Goal: Task Accomplishment & Management: Use online tool/utility

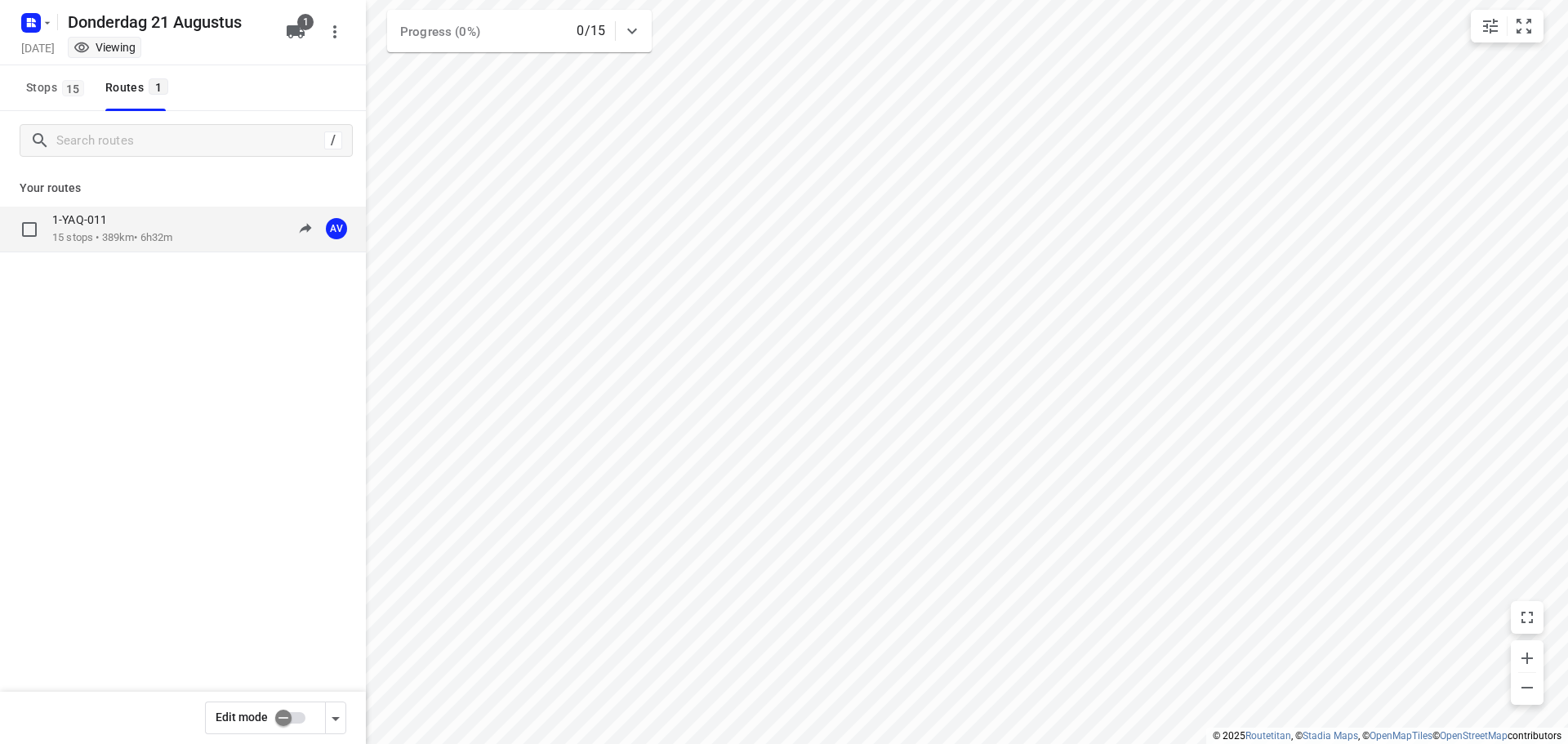
click at [182, 224] on div "1-YAQ-011 15 stops • 389km • 6h32m 09:00-15:32 AV" at bounding box center [209, 228] width 314 height 33
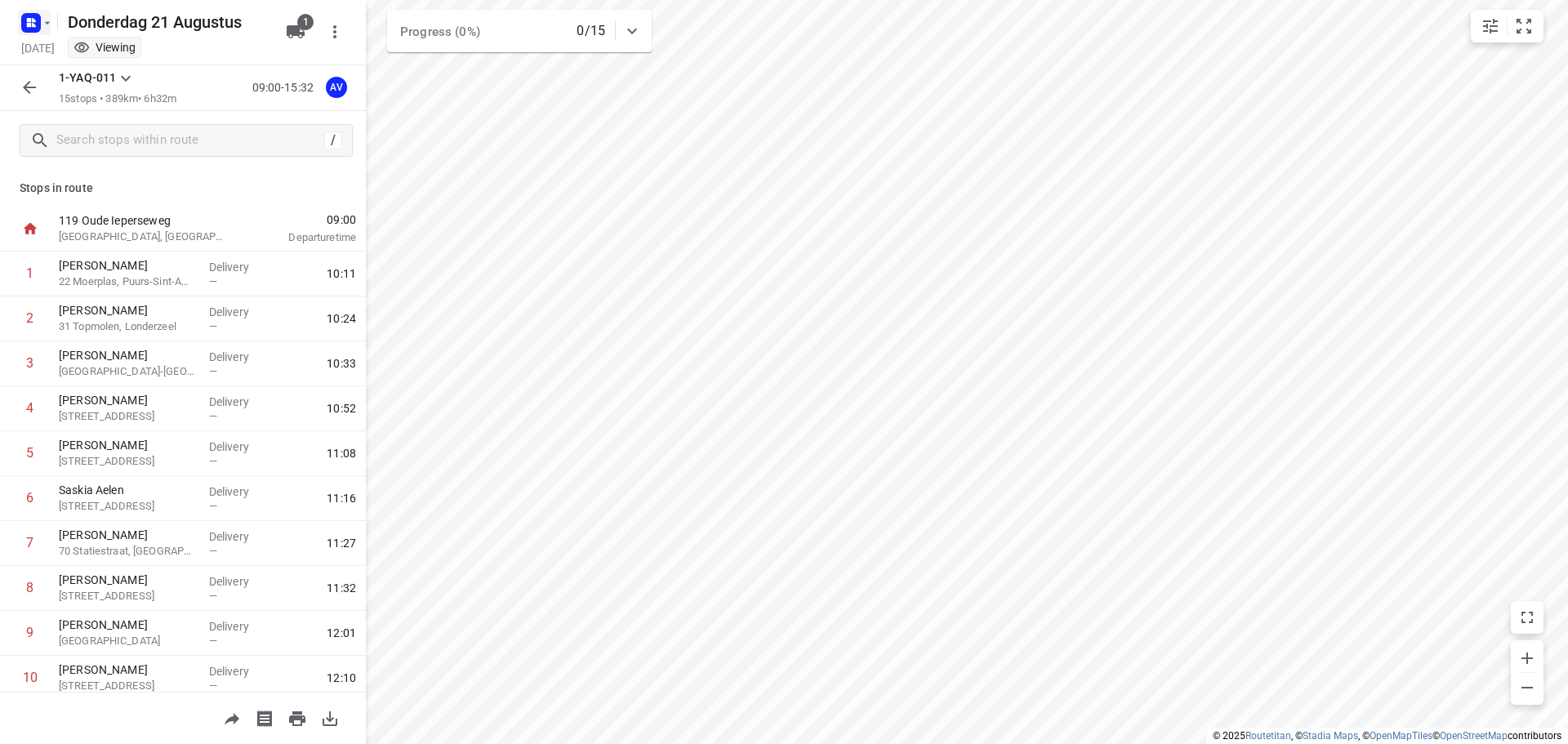
click at [33, 20] on icon "button" at bounding box center [34, 19] width 4 height 4
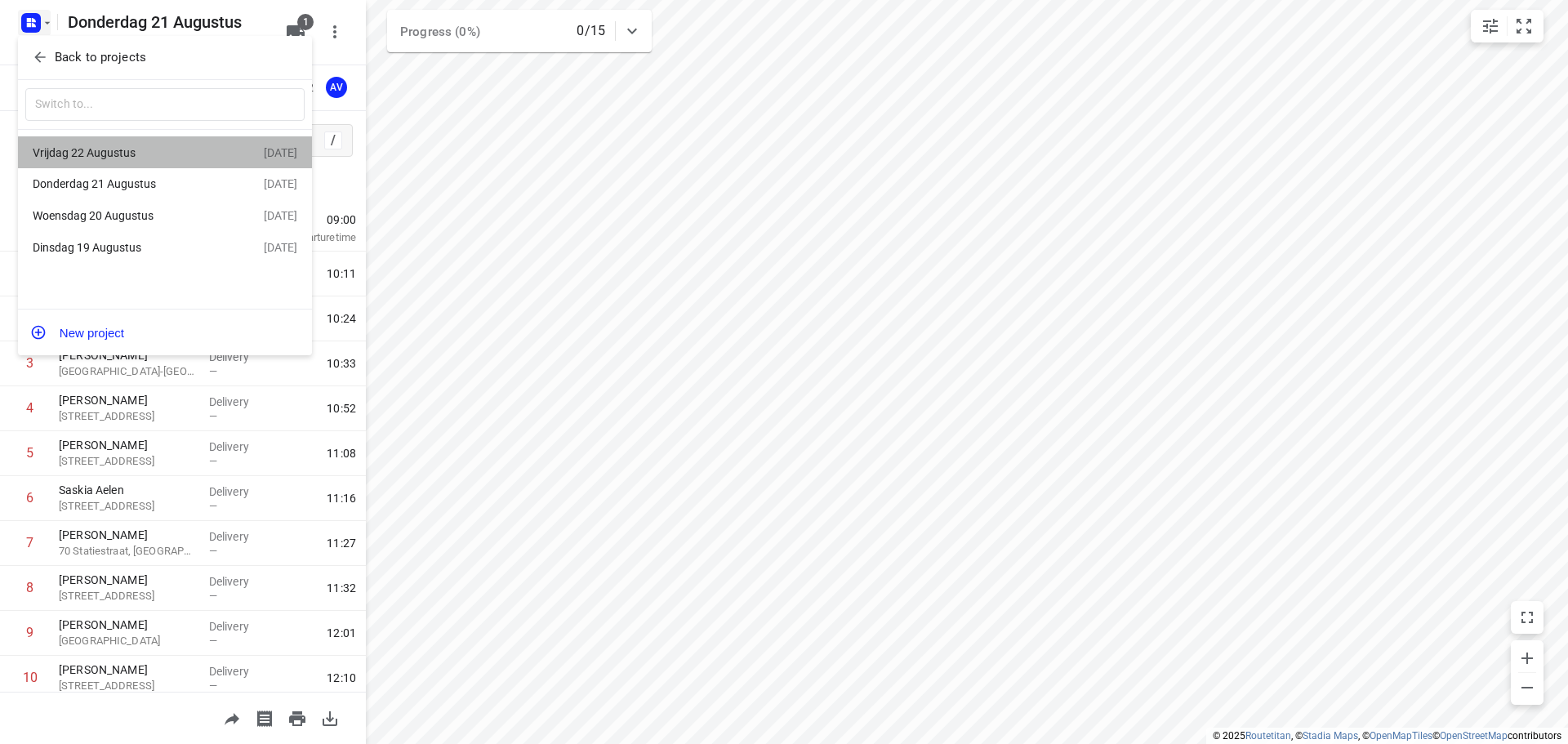
click at [140, 155] on div "Vrijdag 22 Augustus" at bounding box center [127, 152] width 188 height 13
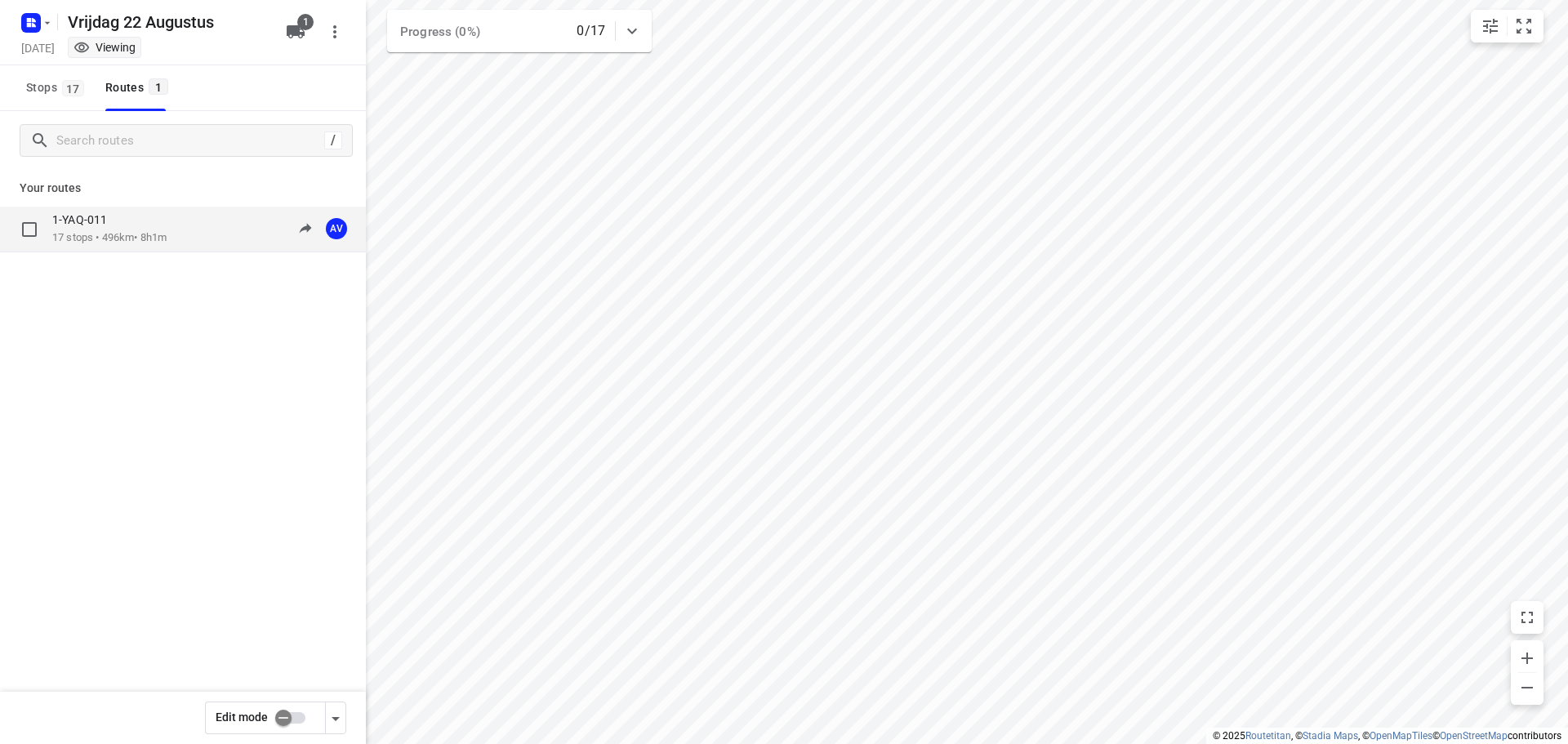
click at [196, 225] on div "1-YAQ-011 17 stops • 496km • 8h1m 09:00-17:01 AV" at bounding box center [209, 228] width 314 height 33
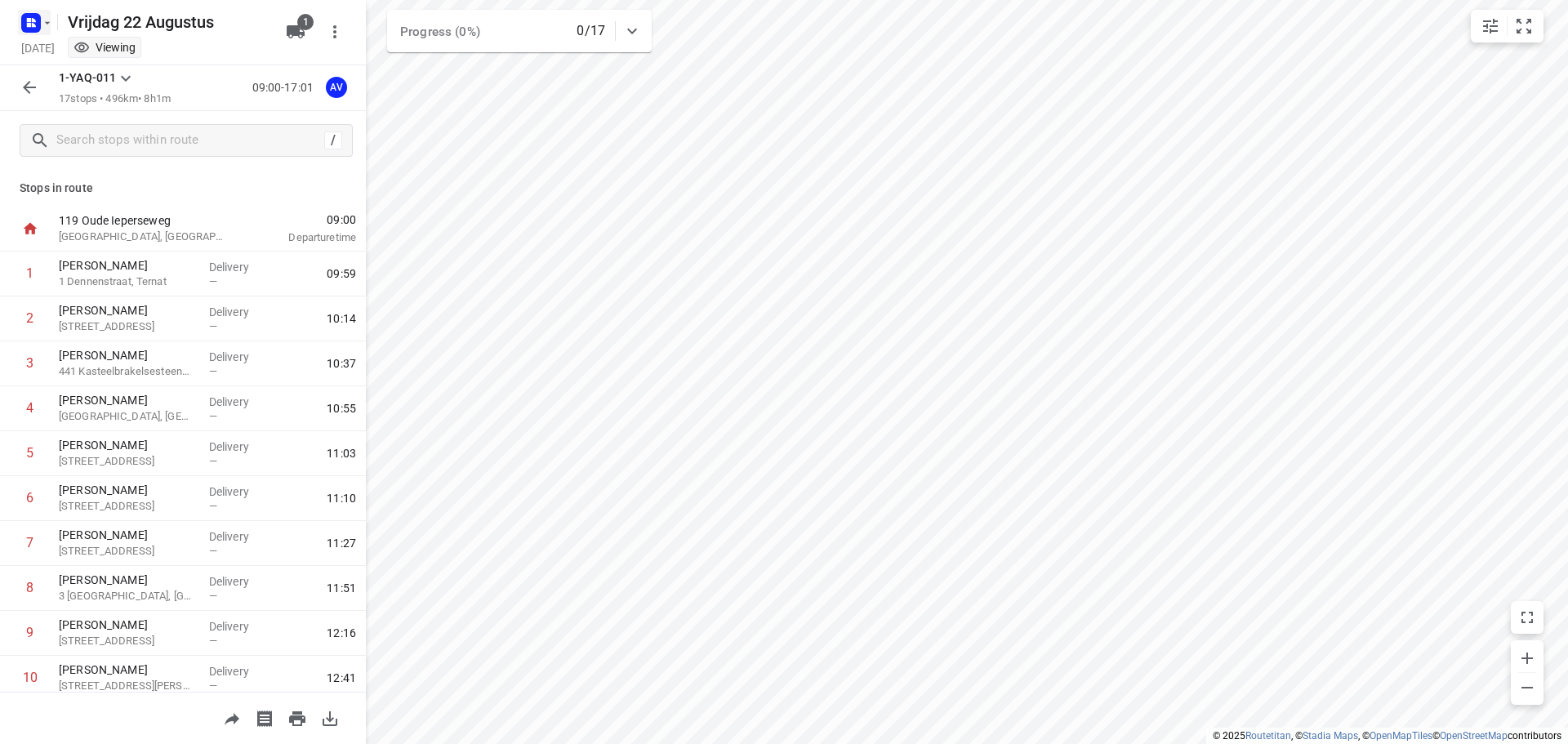
click at [33, 27] on rect "button" at bounding box center [31, 22] width 19 height 19
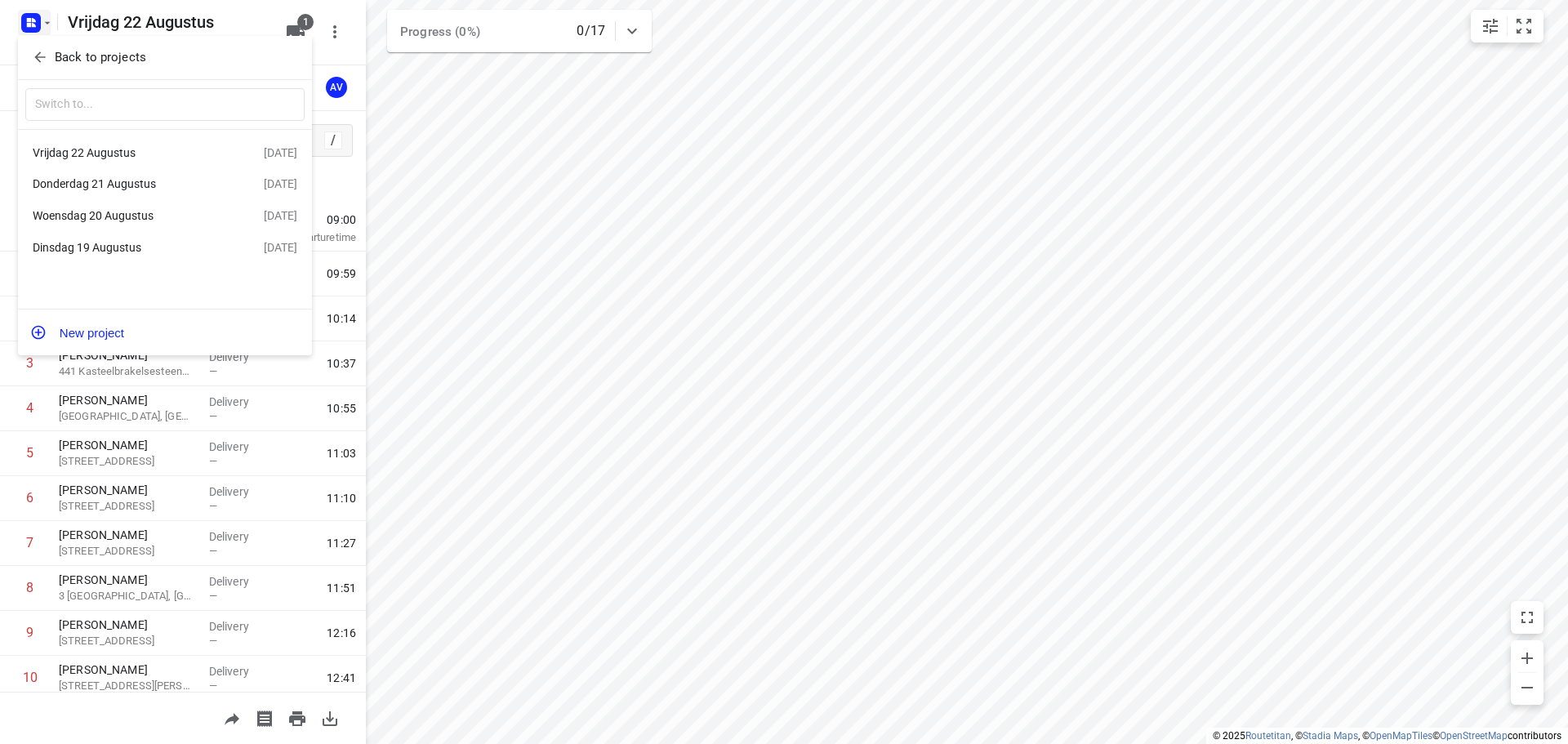
click at [145, 212] on div "Woensdag 20 Augustus" at bounding box center [127, 215] width 188 height 13
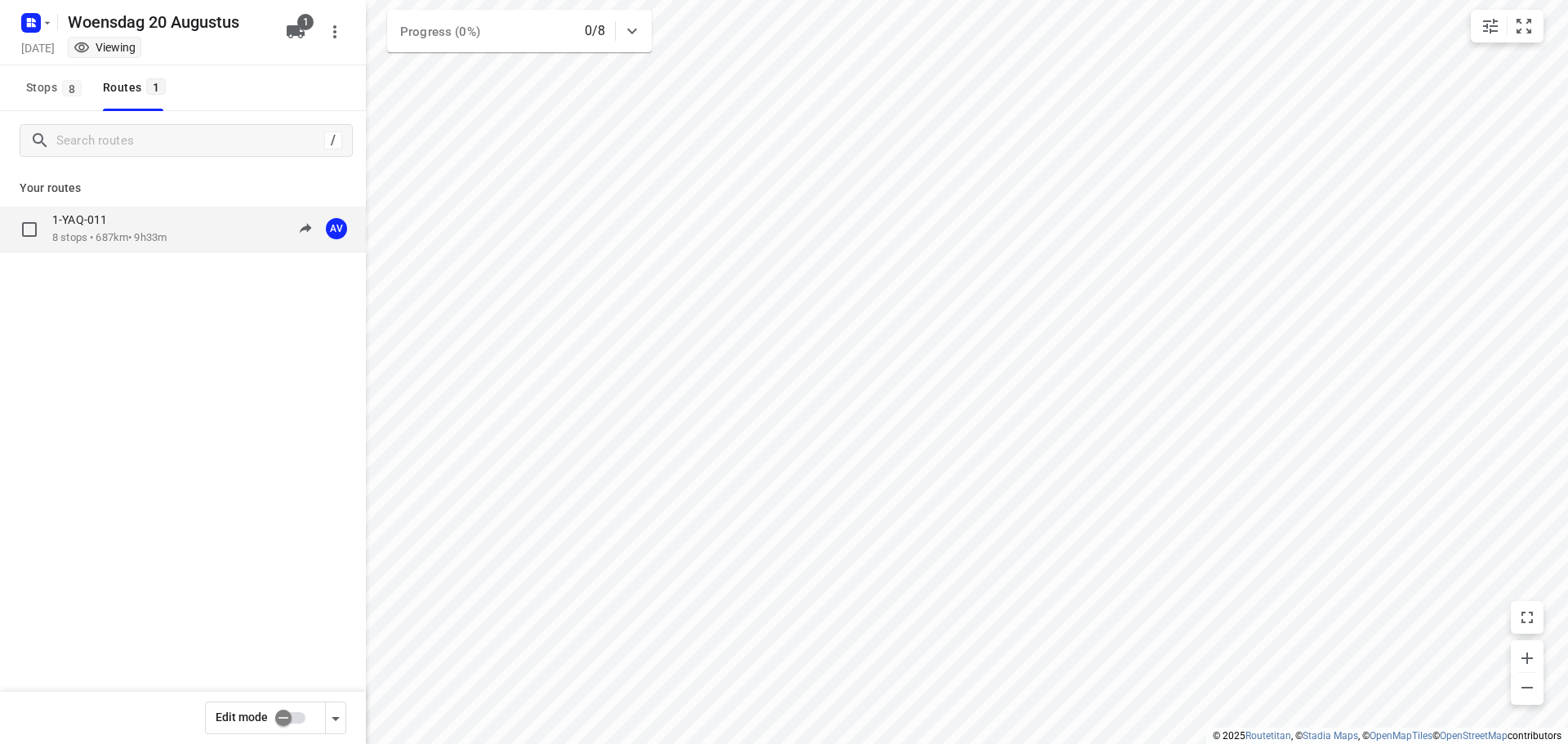
click at [181, 228] on div "1-YAQ-011 8 stops • 687km • 9h33m 09:00-18:33 AV" at bounding box center [209, 228] width 314 height 33
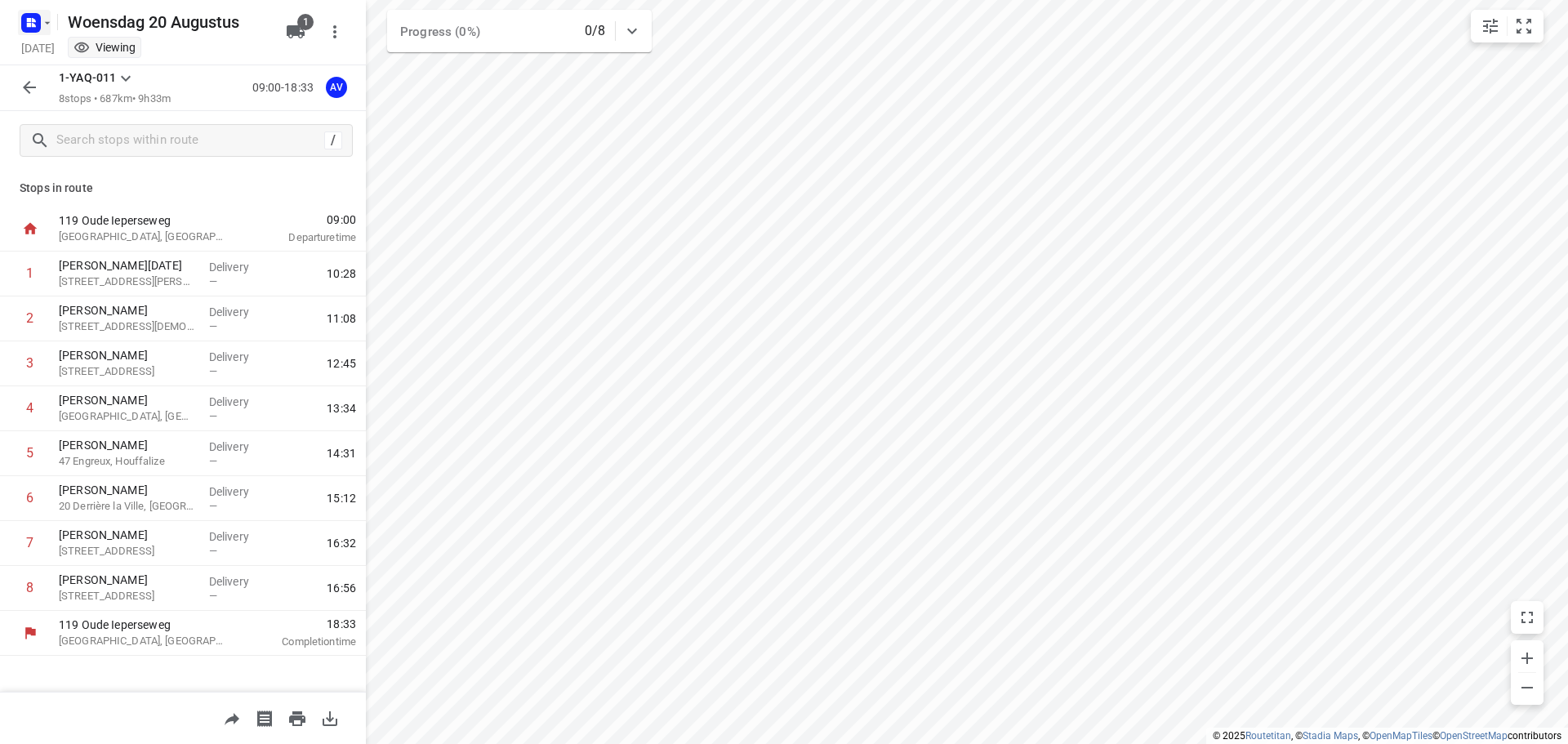
click at [29, 19] on icon "button" at bounding box center [29, 19] width 4 height 4
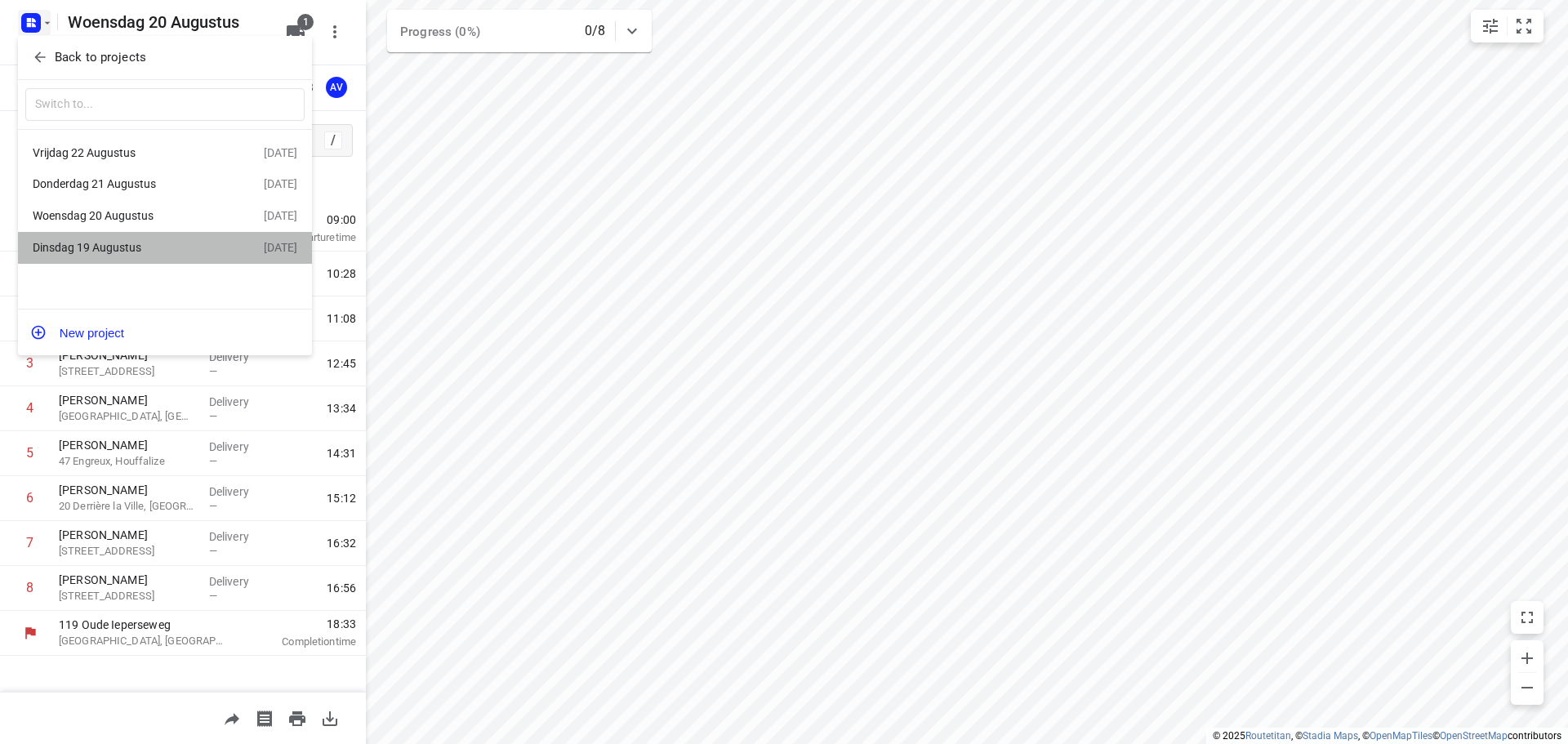
click at [164, 253] on div "Dinsdag 19 Augustus" at bounding box center [127, 247] width 188 height 13
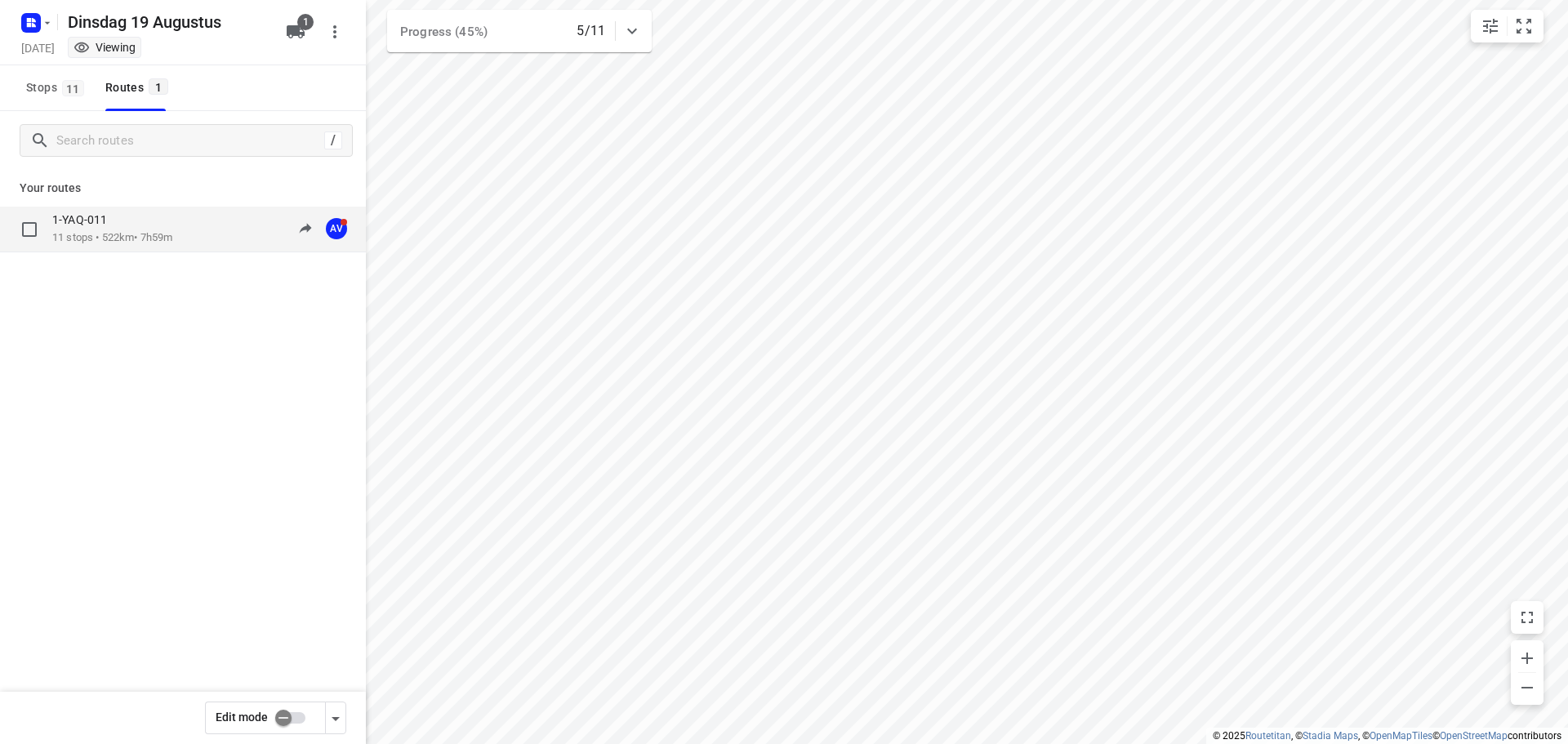
click at [190, 233] on div "1-YAQ-011 11 stops • 522km • 7h59m 09:16-17:39 AV" at bounding box center [209, 228] width 314 height 33
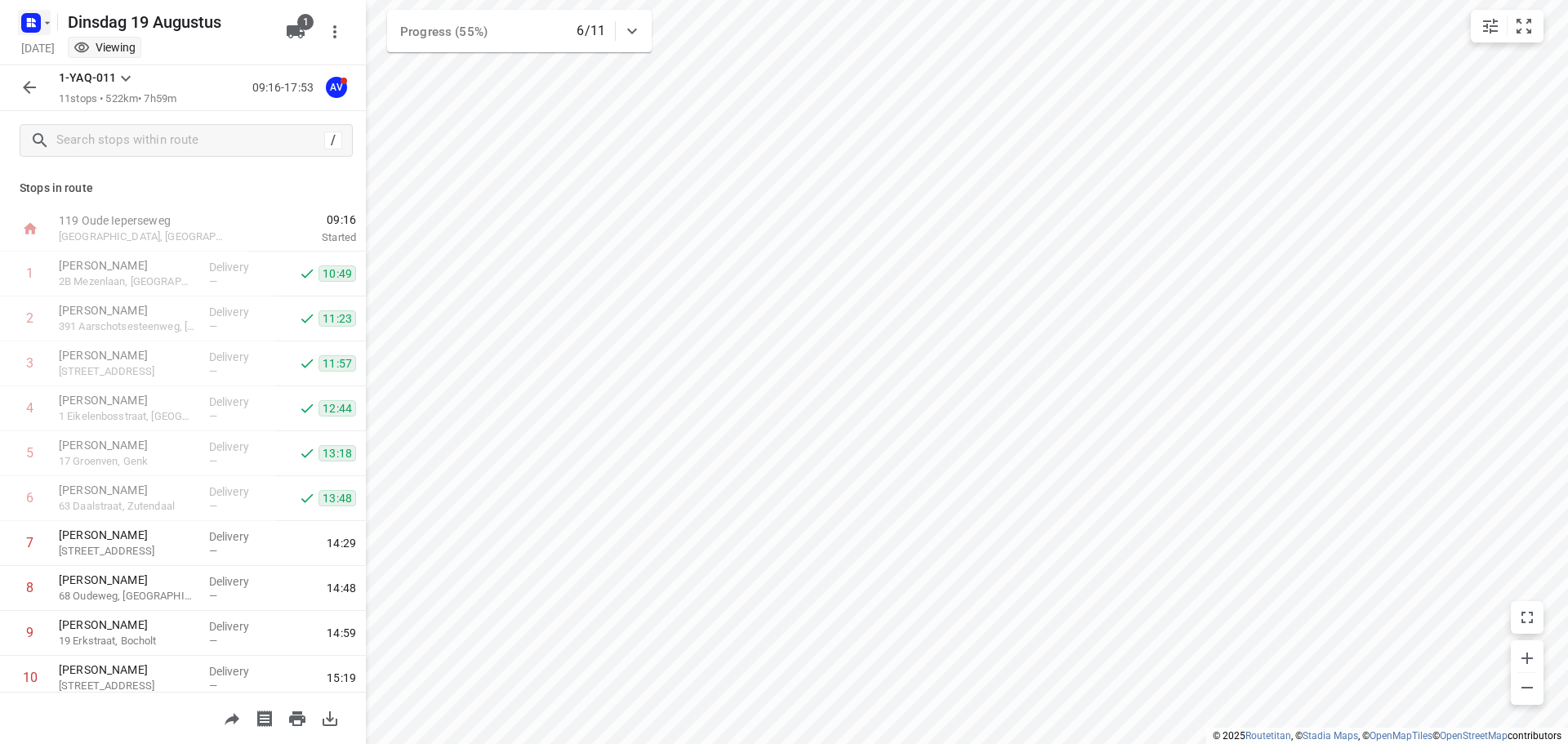
click at [26, 22] on rect "button" at bounding box center [31, 22] width 19 height 19
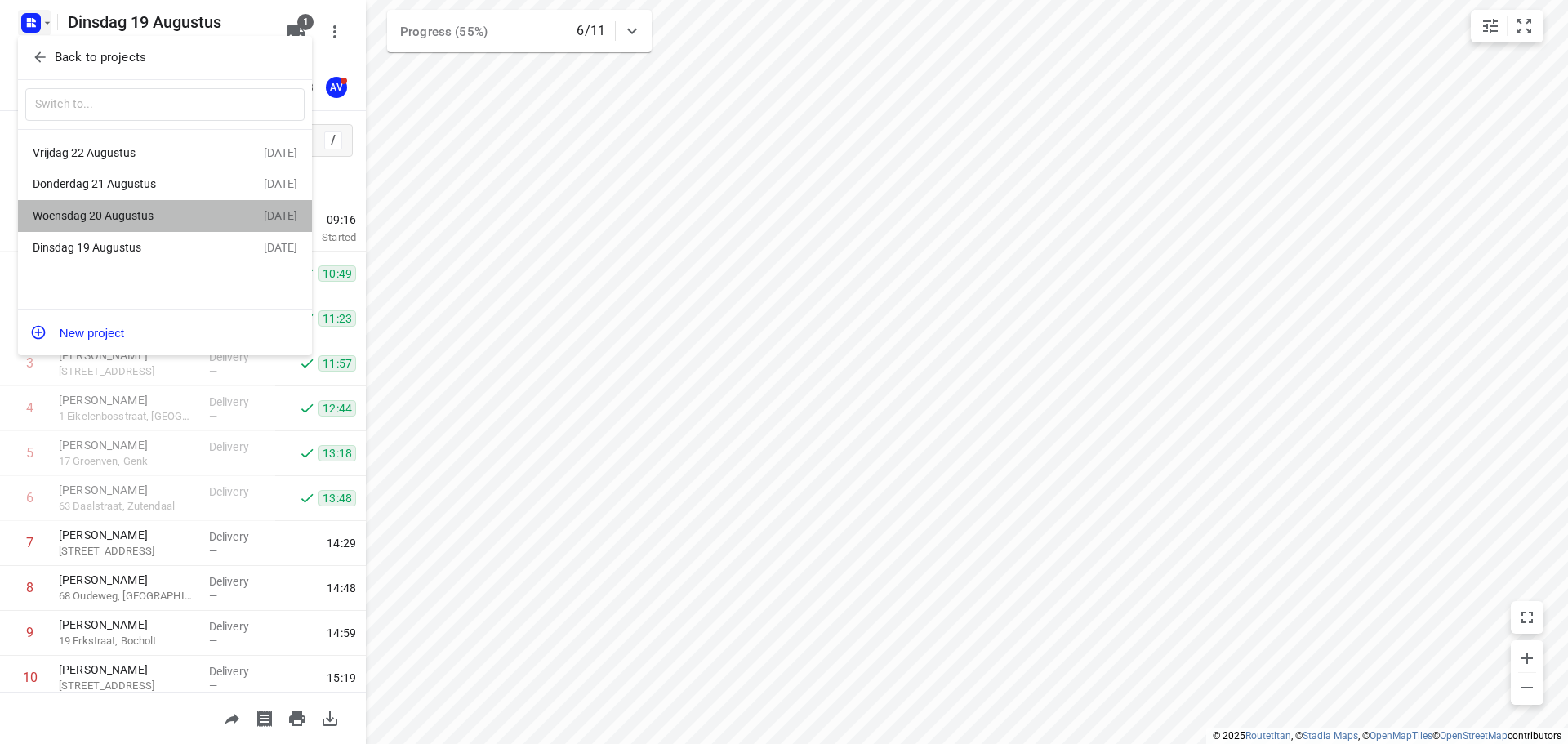
click at [128, 212] on div "Woensdag 20 Augustus" at bounding box center [127, 215] width 188 height 13
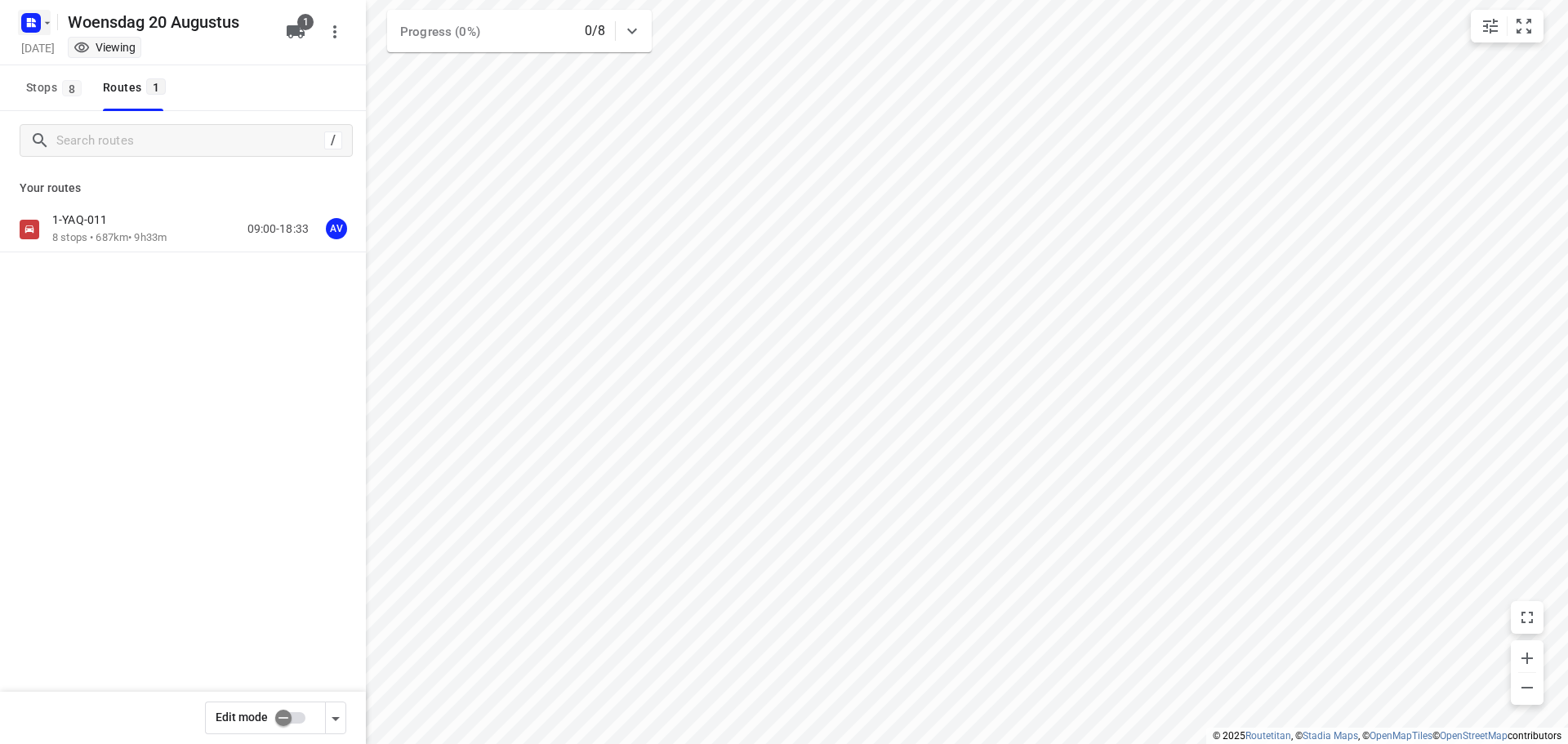
click at [36, 22] on rect "button" at bounding box center [31, 22] width 19 height 19
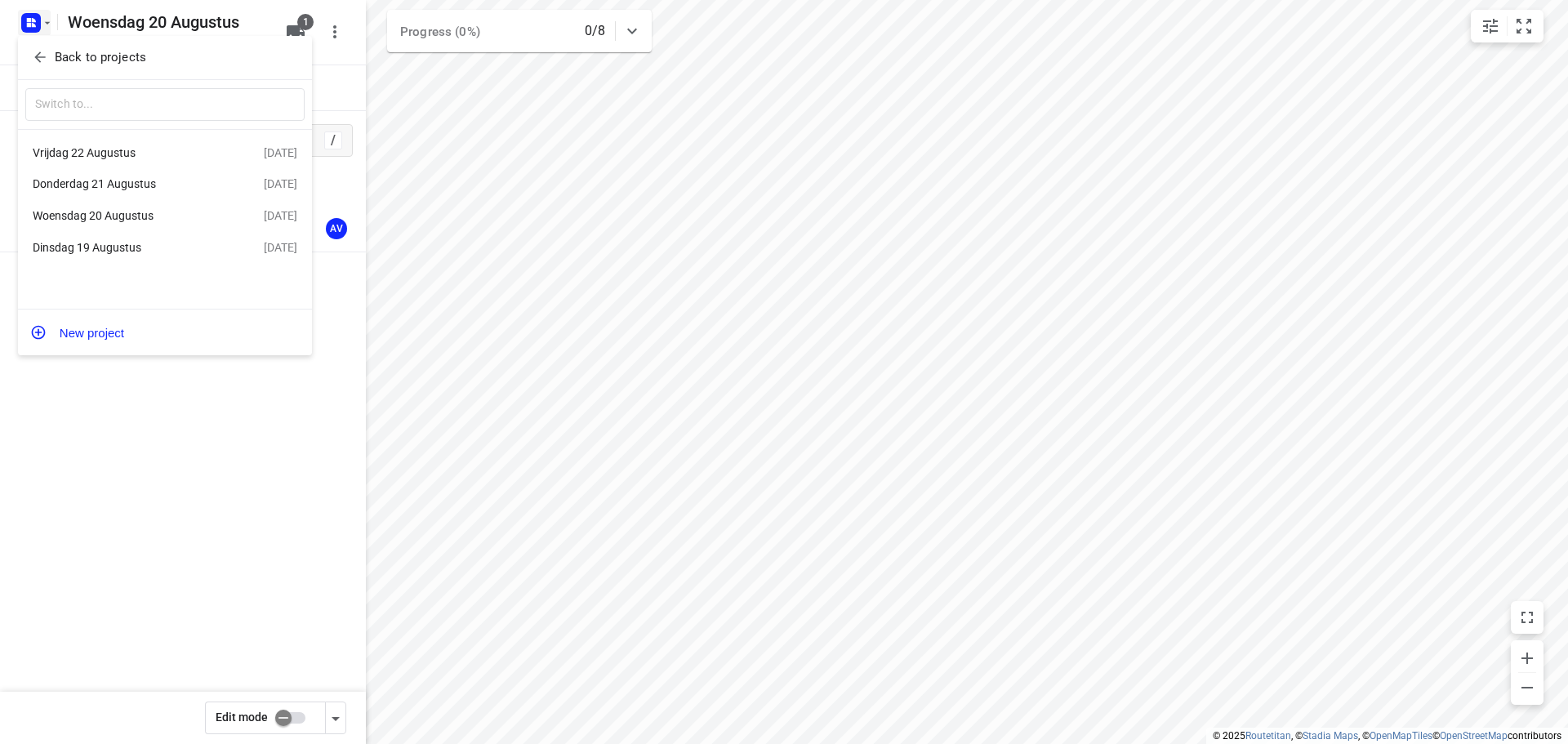
click at [156, 188] on div "Donderdag 21 Augustus" at bounding box center [127, 183] width 188 height 13
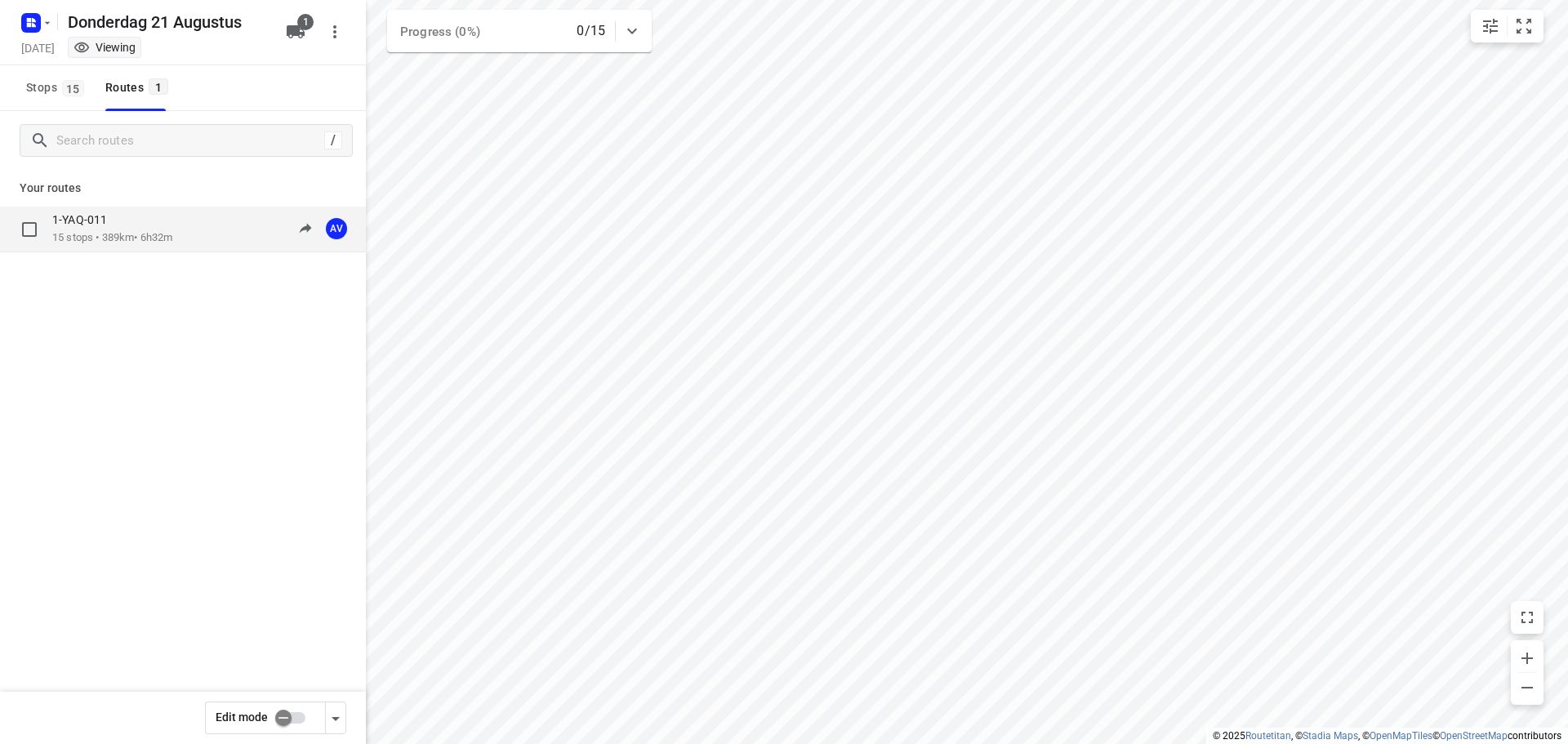
click at [161, 235] on p "15 stops • 389km • 6h32m" at bounding box center [113, 238] width 120 height 15
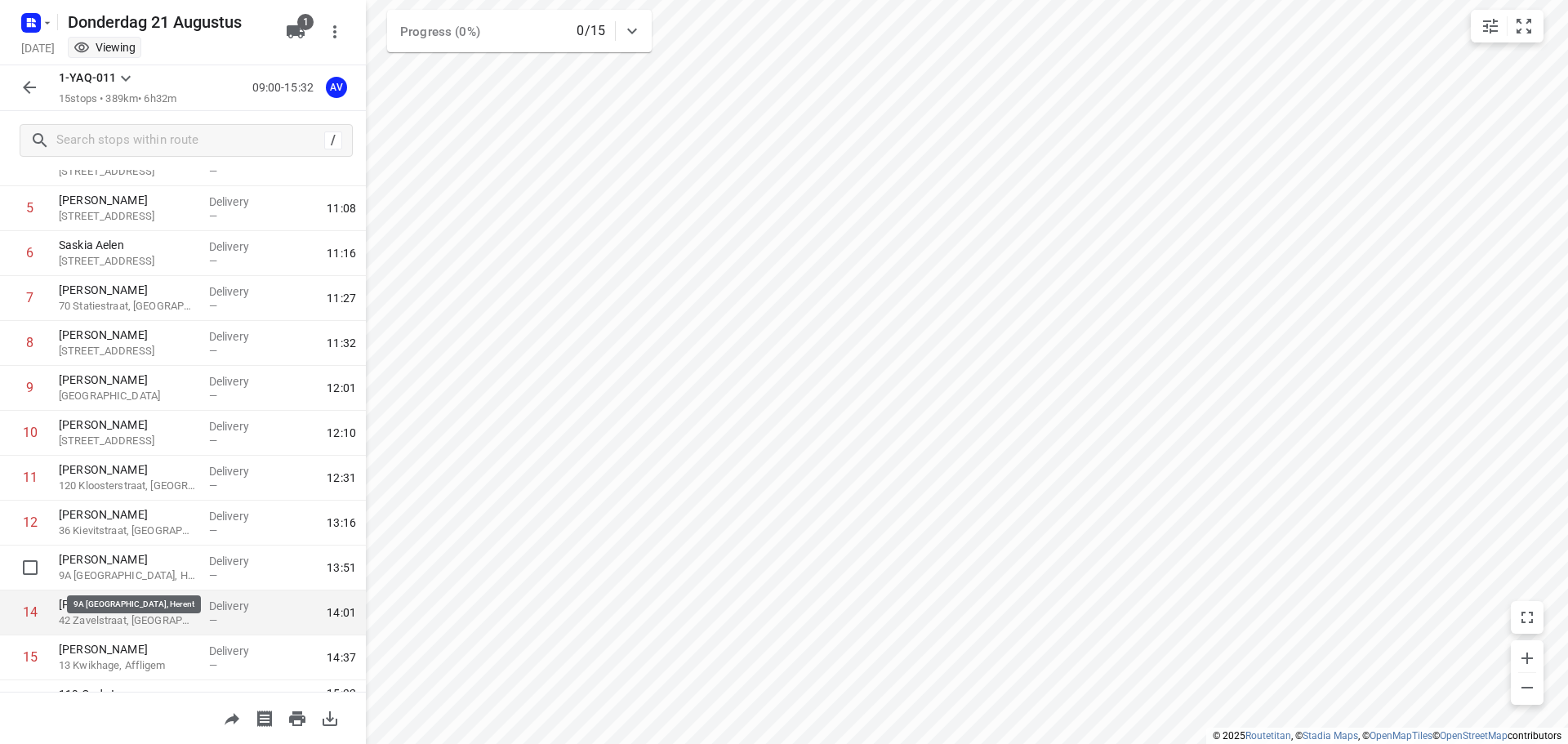
scroll to position [278, 0]
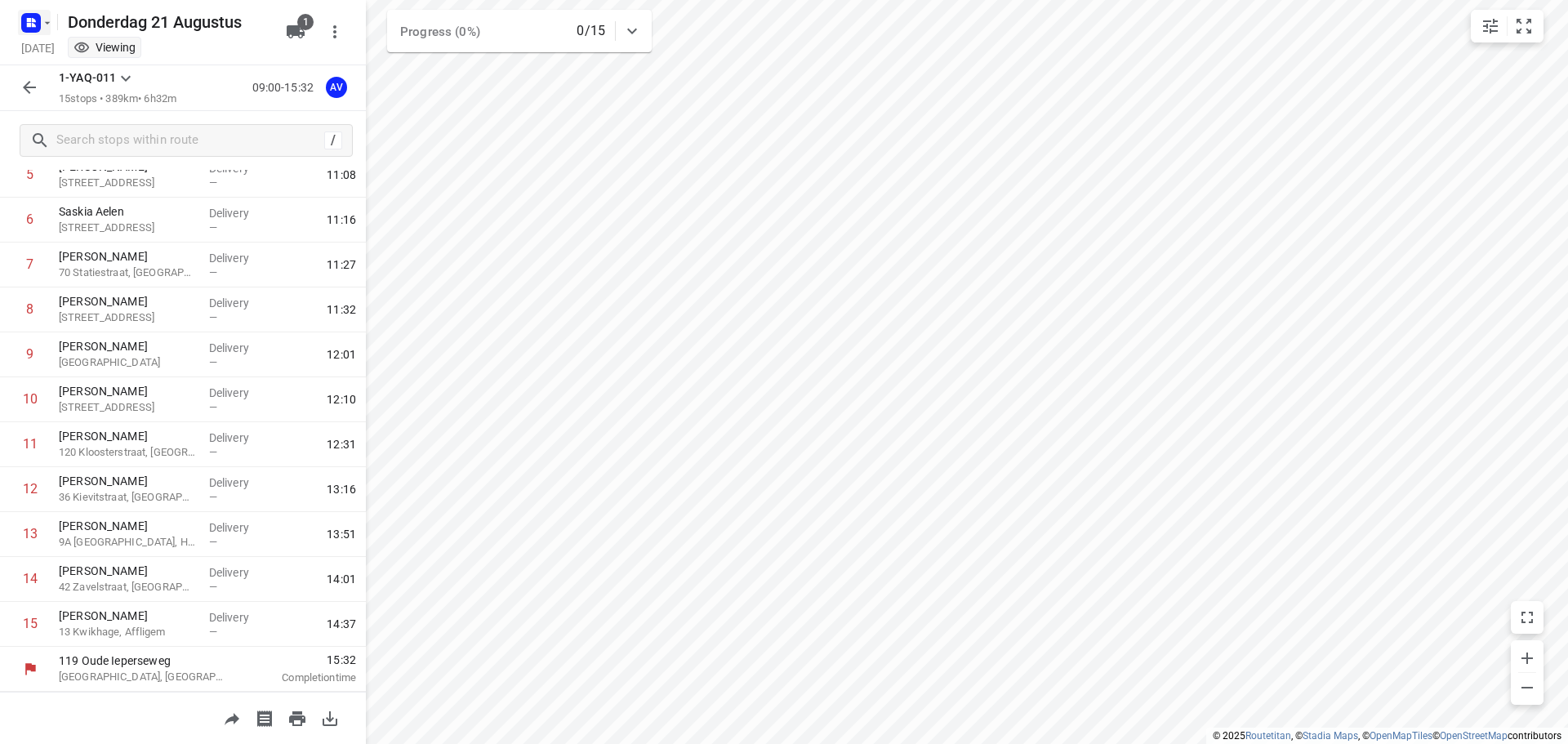
click at [33, 19] on icon "button" at bounding box center [34, 19] width 4 height 4
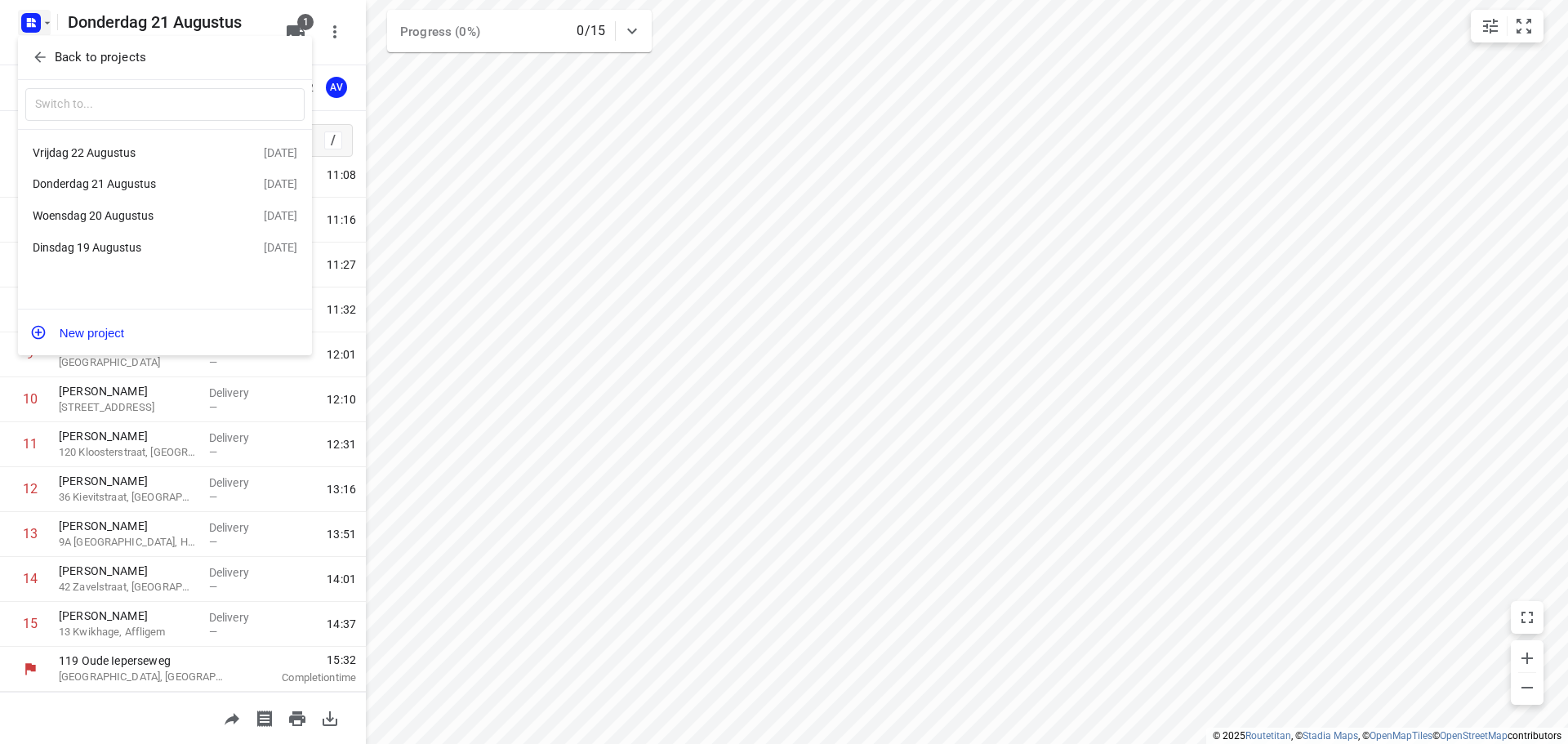
click at [129, 147] on div "Vrijdag 22 Augustus" at bounding box center [127, 152] width 188 height 13
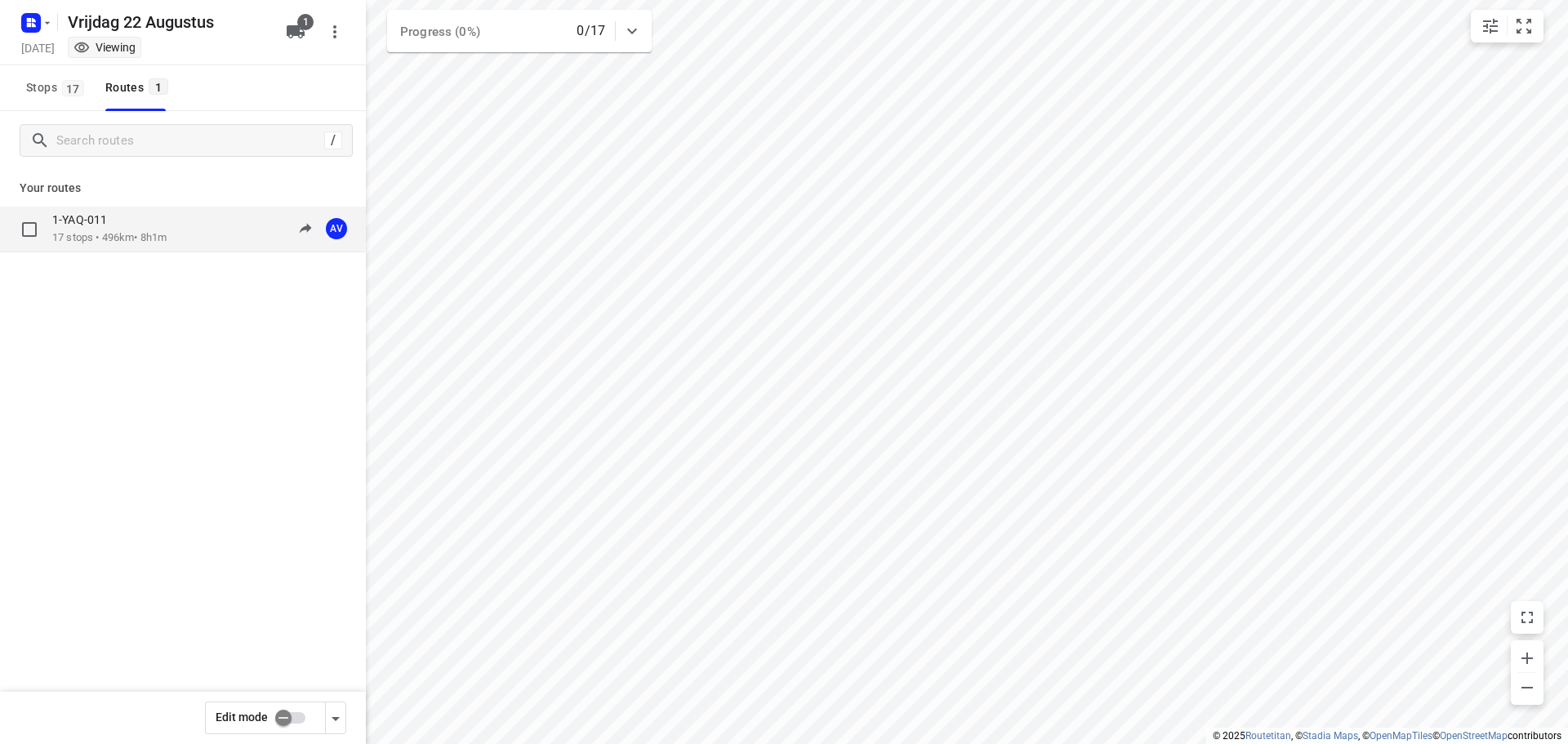
click at [167, 225] on div "1-YAQ-011" at bounding box center [109, 220] width 114 height 18
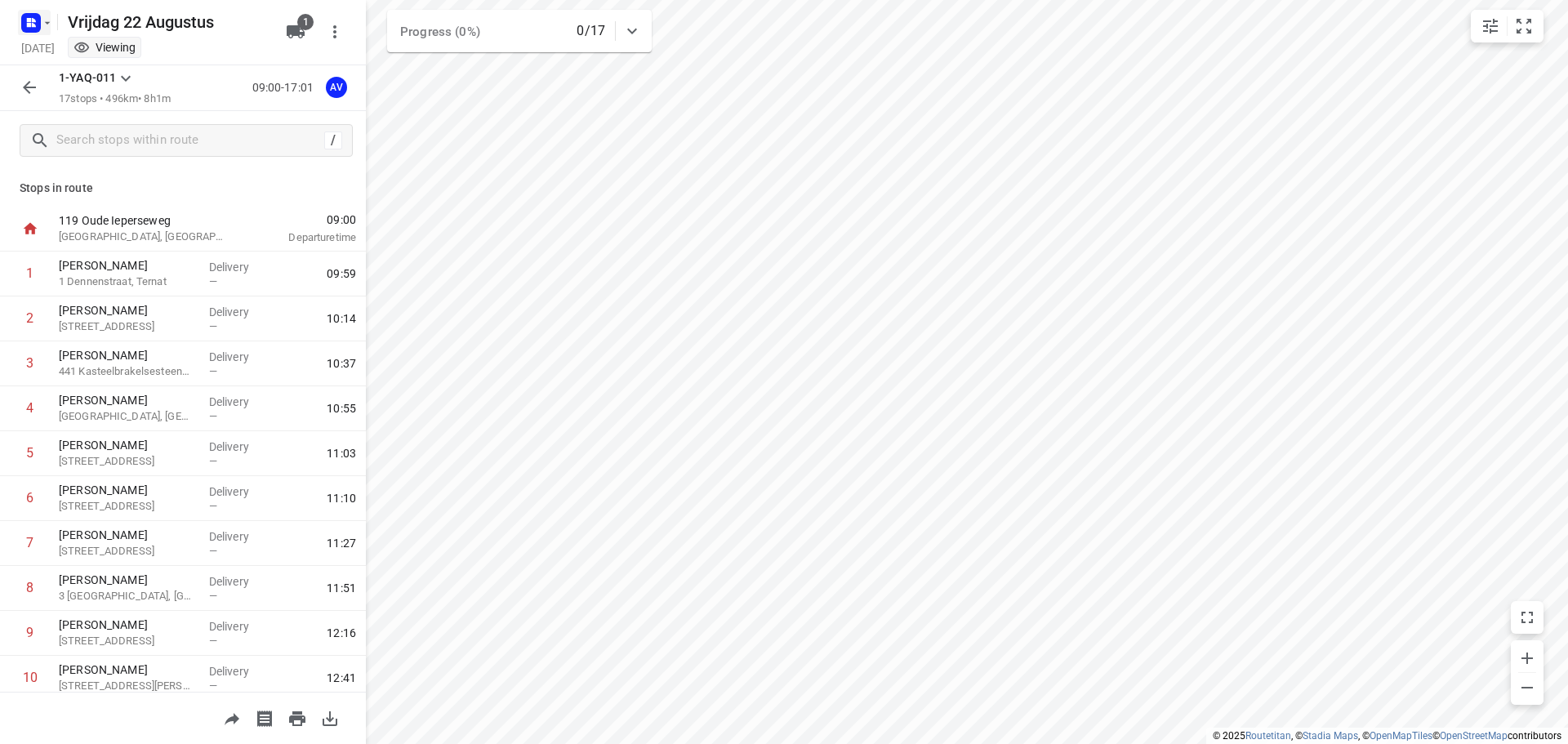
click at [42, 24] on icon "button" at bounding box center [47, 22] width 13 height 13
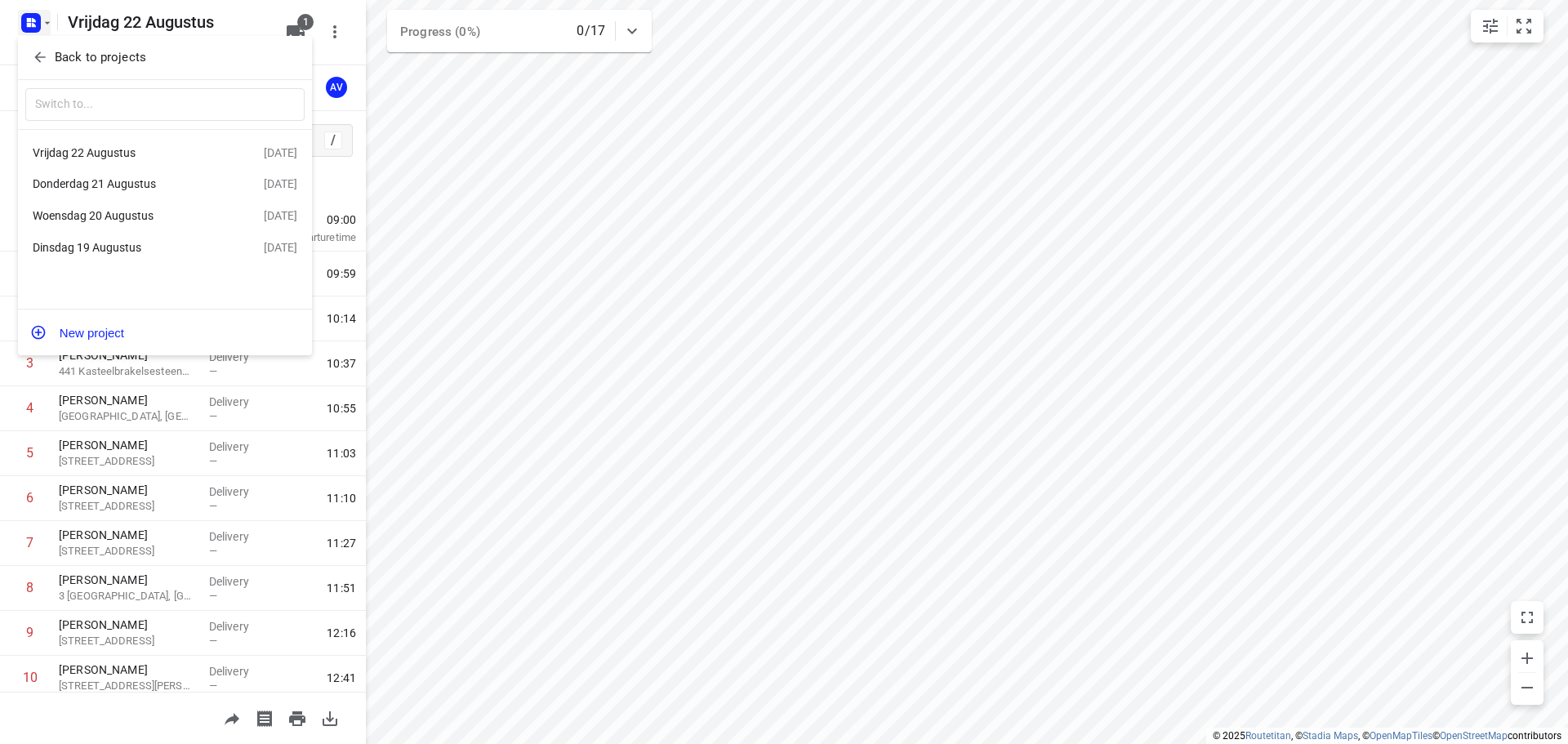
drag, startPoint x: 125, startPoint y: 182, endPoint x: 149, endPoint y: 181, distance: 24.0
click at [127, 182] on div "Donderdag 21 Augustus" at bounding box center [127, 183] width 188 height 13
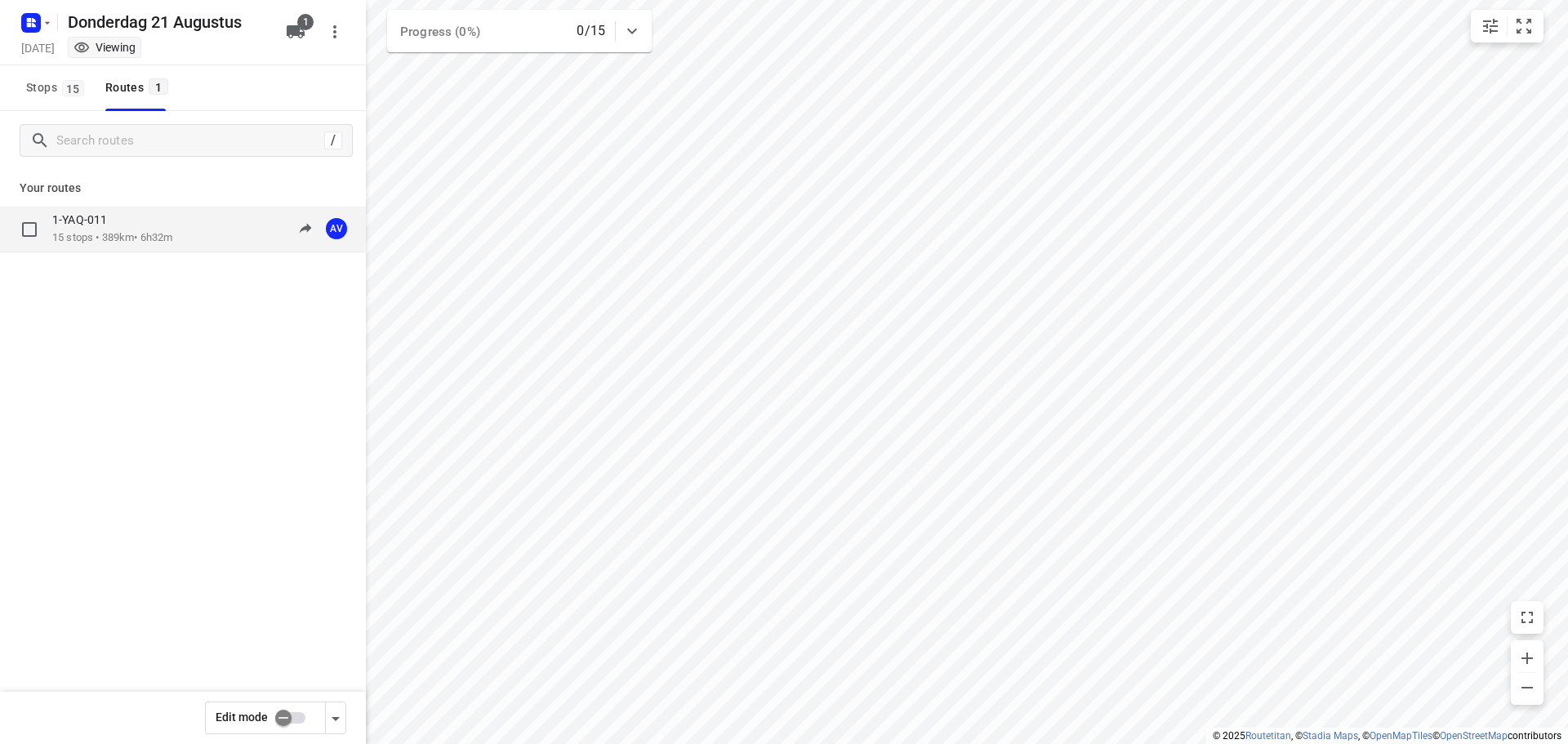
click at [172, 242] on p "15 stops • 389km • 6h32m" at bounding box center [113, 238] width 120 height 15
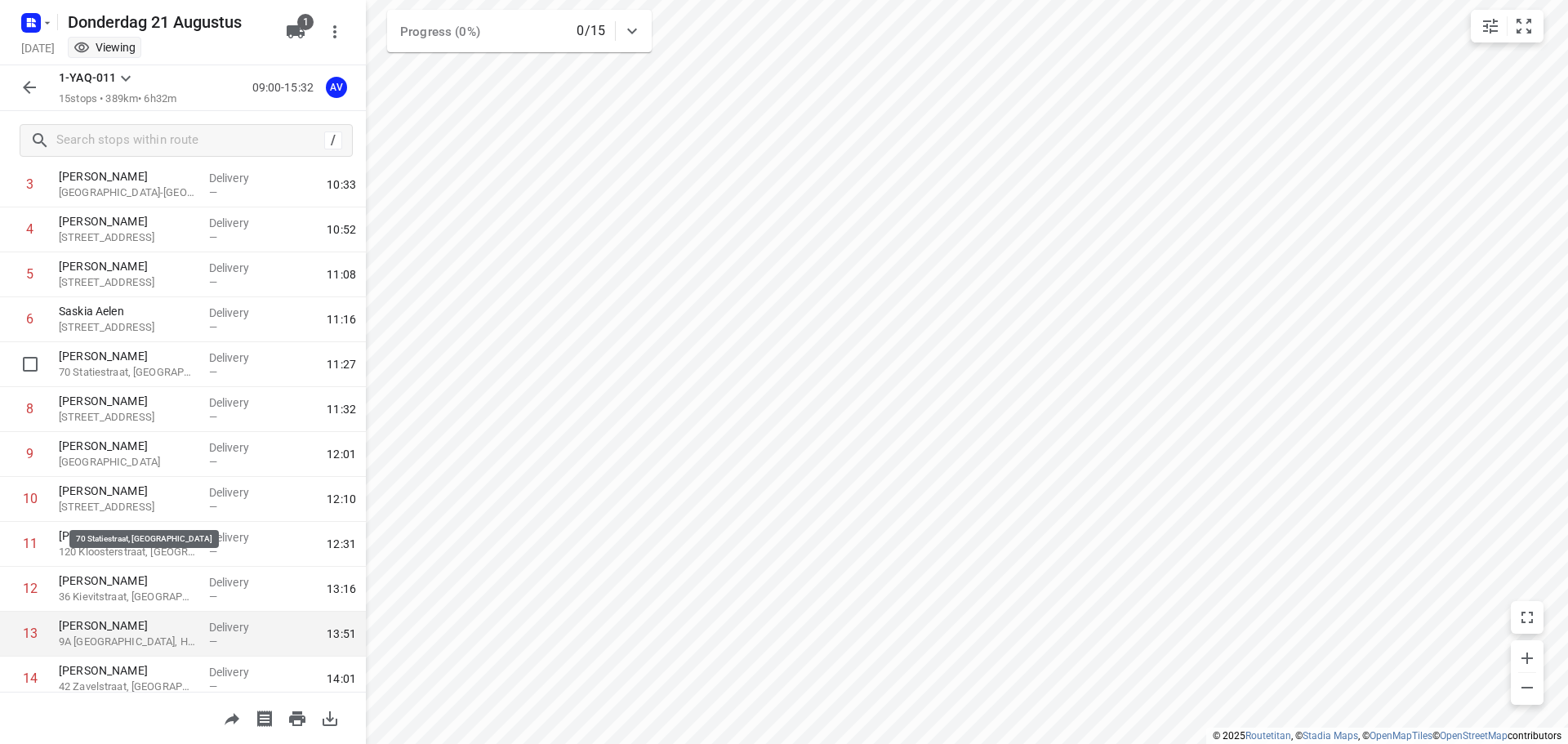
scroll to position [278, 0]
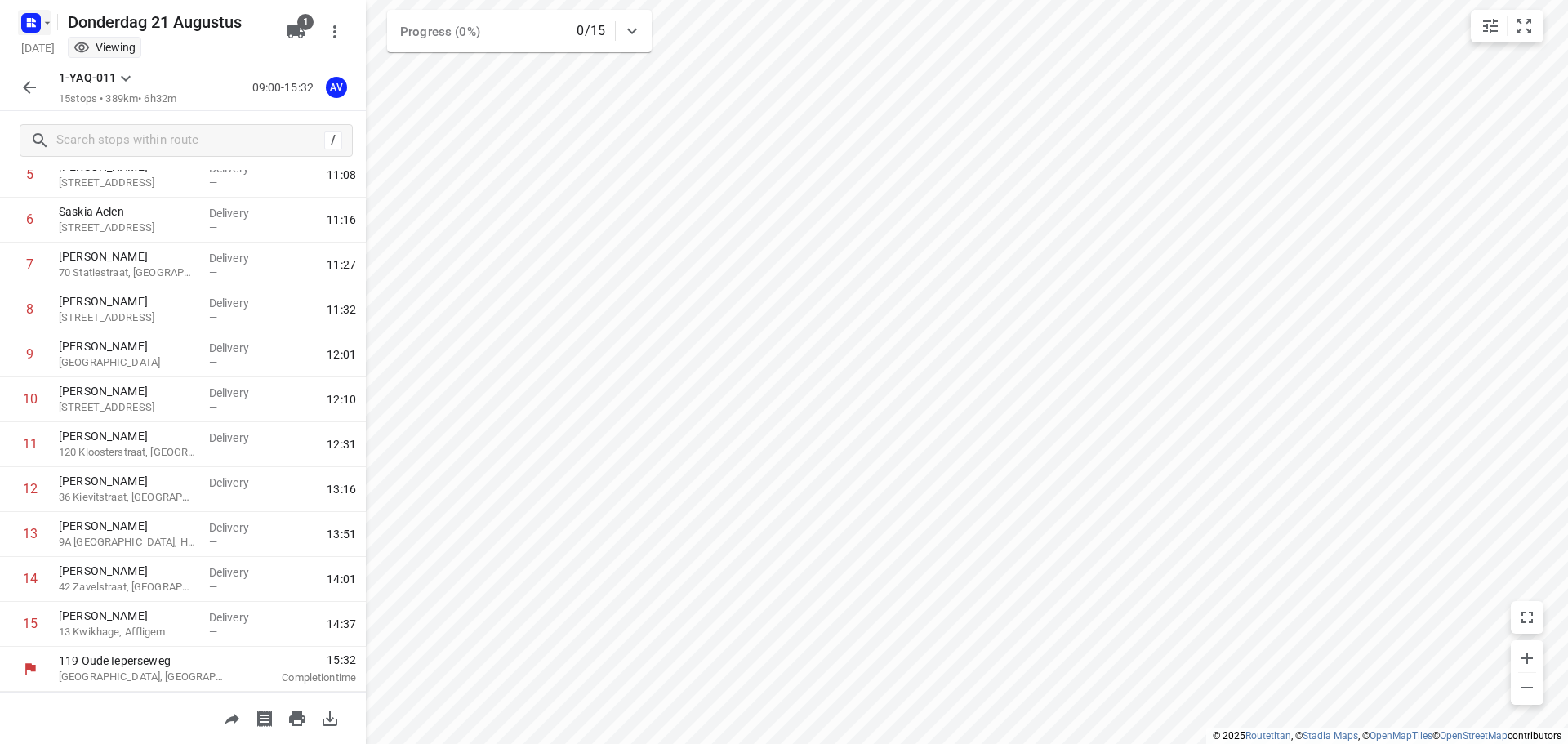
click at [24, 21] on rect "button" at bounding box center [31, 22] width 19 height 19
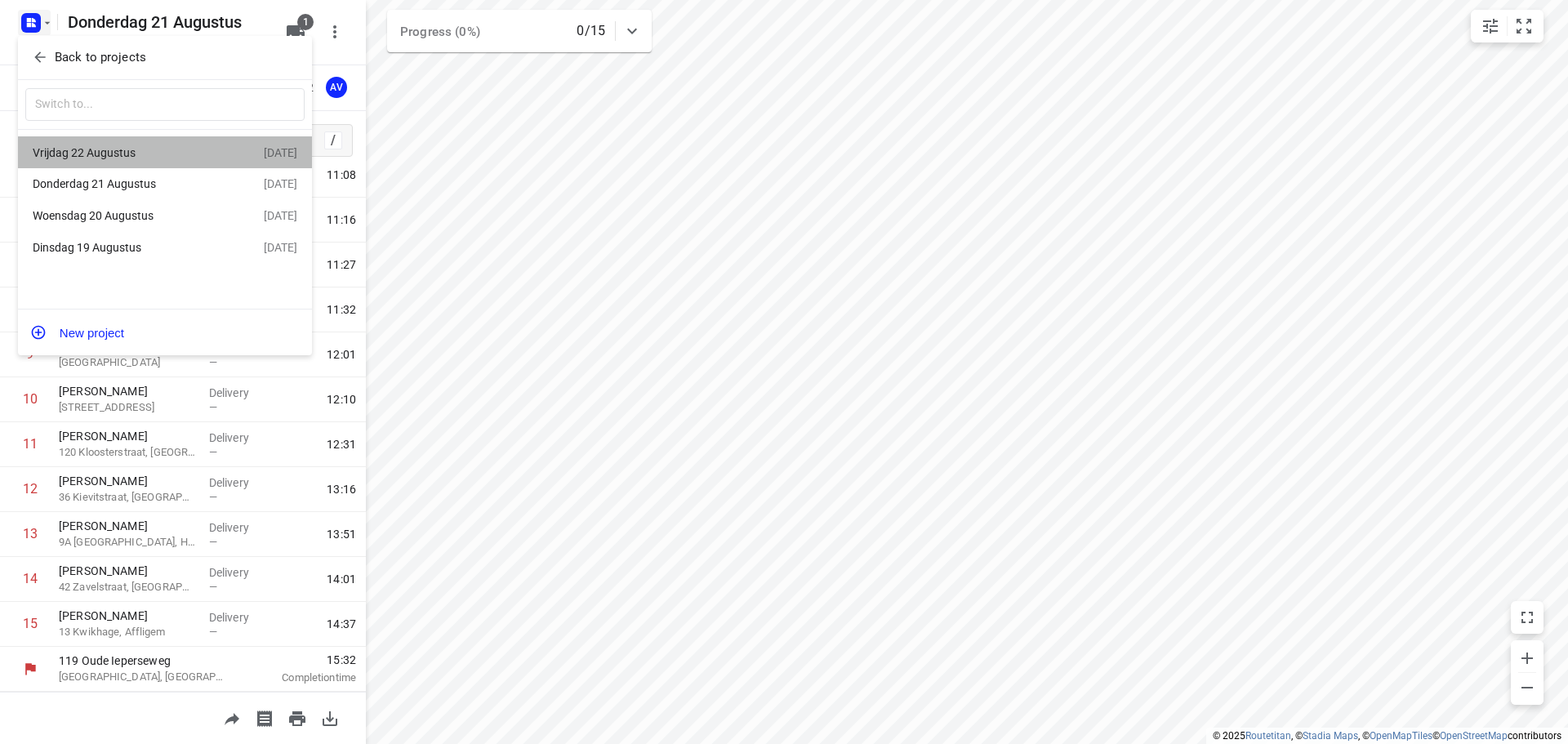
click at [119, 151] on div "Vrijdag 22 Augustus" at bounding box center [127, 152] width 188 height 13
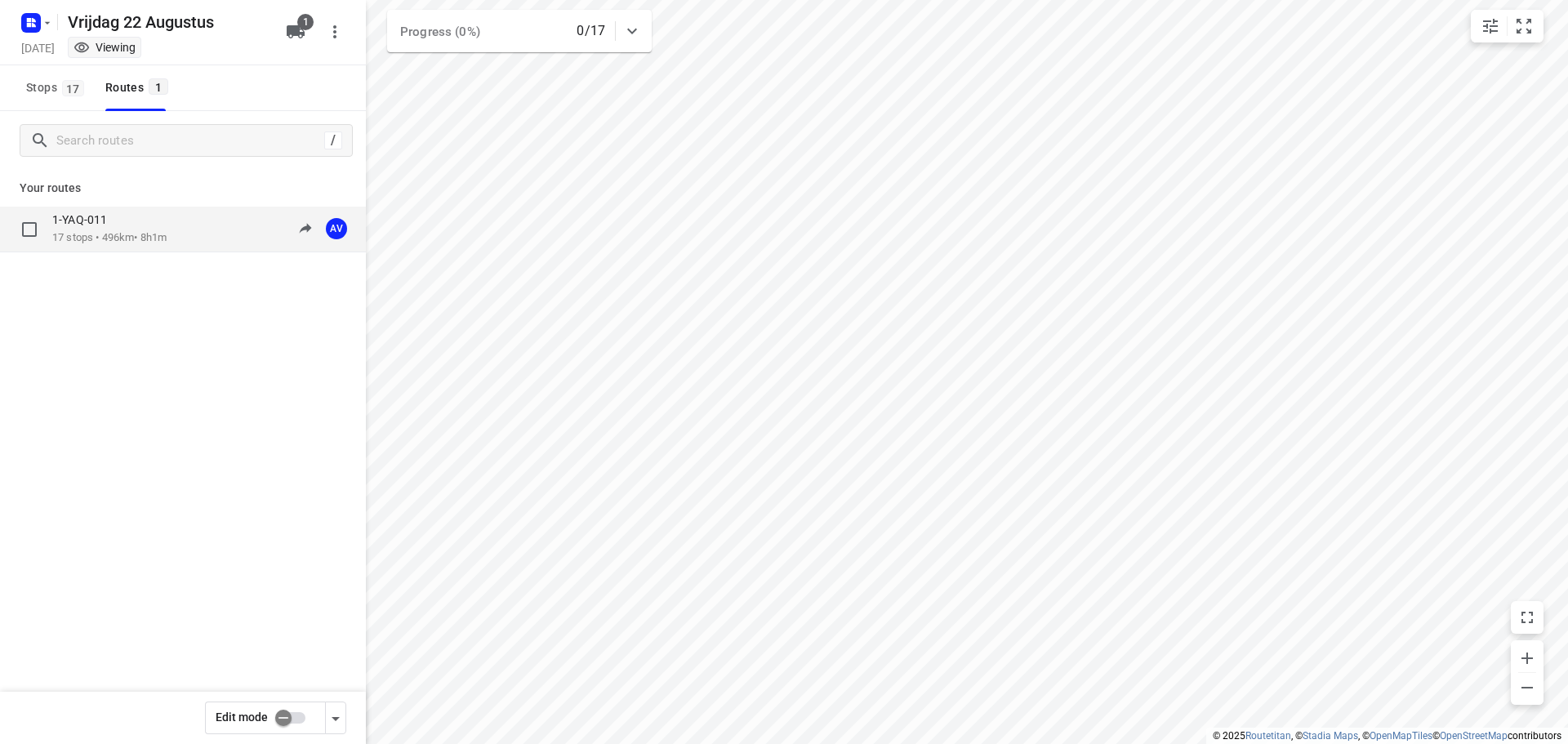
click at [161, 229] on div "1-YAQ-011" at bounding box center [109, 220] width 114 height 18
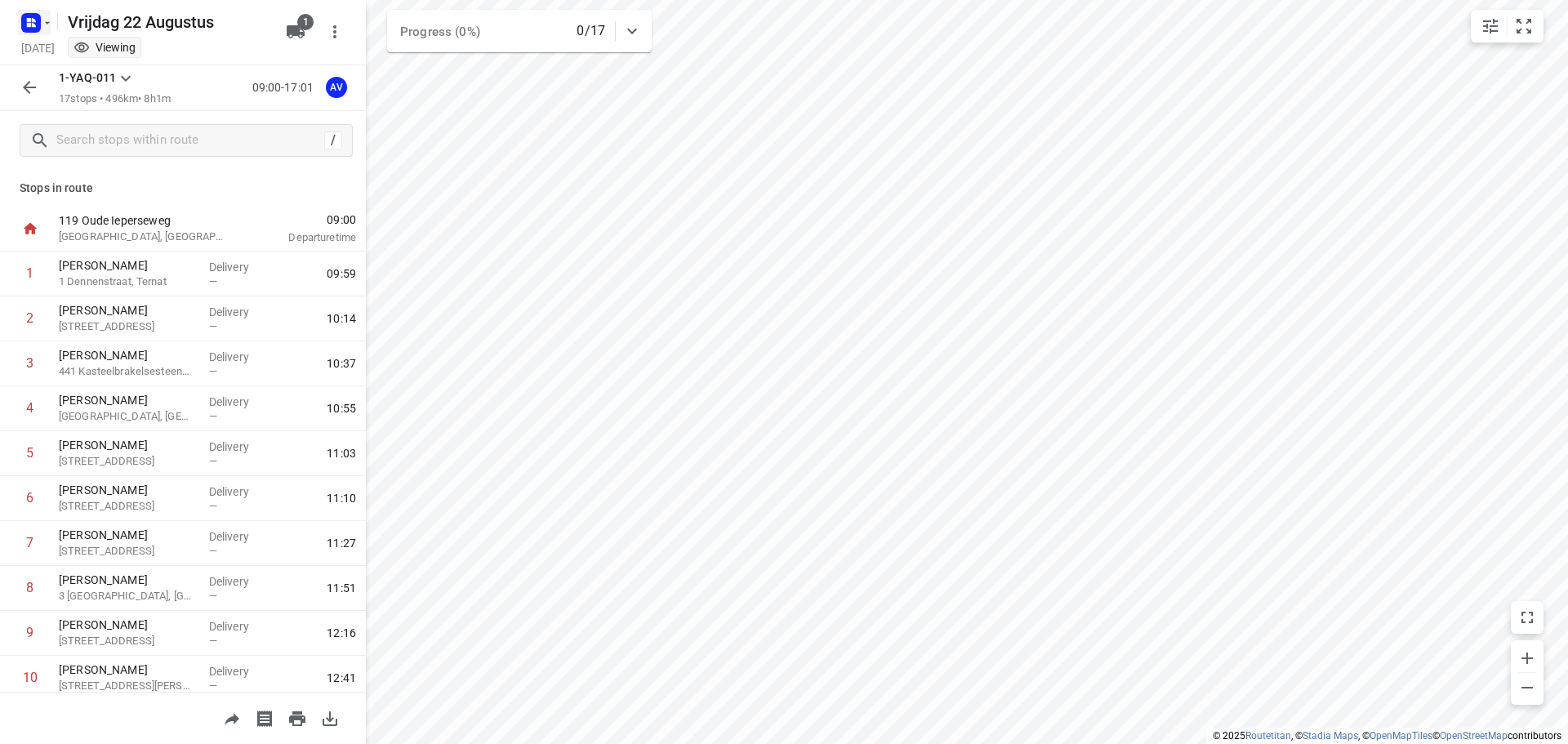
click at [36, 18] on rect "button" at bounding box center [31, 22] width 19 height 19
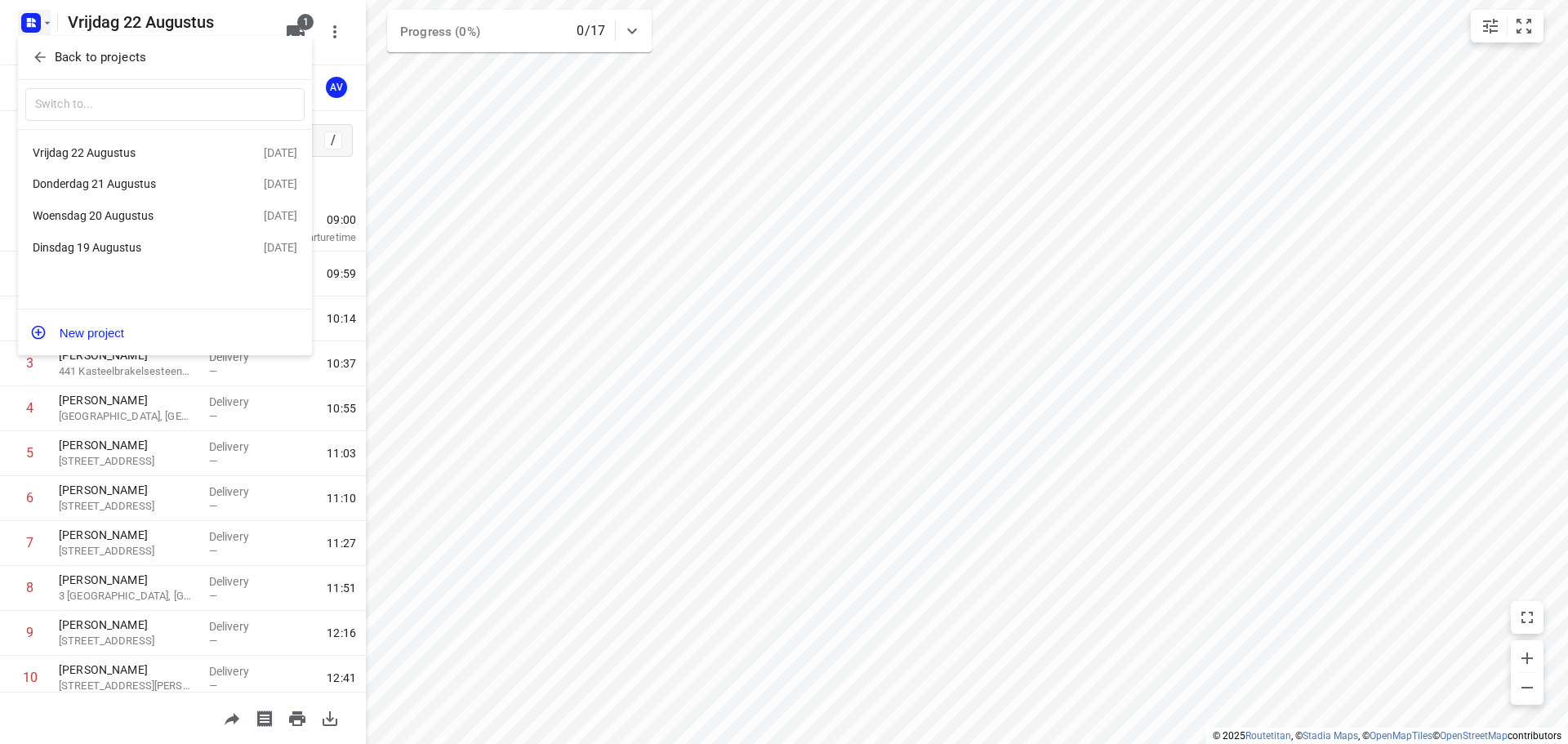
click at [136, 216] on div "Woensdag 20 Augustus" at bounding box center [127, 215] width 188 height 13
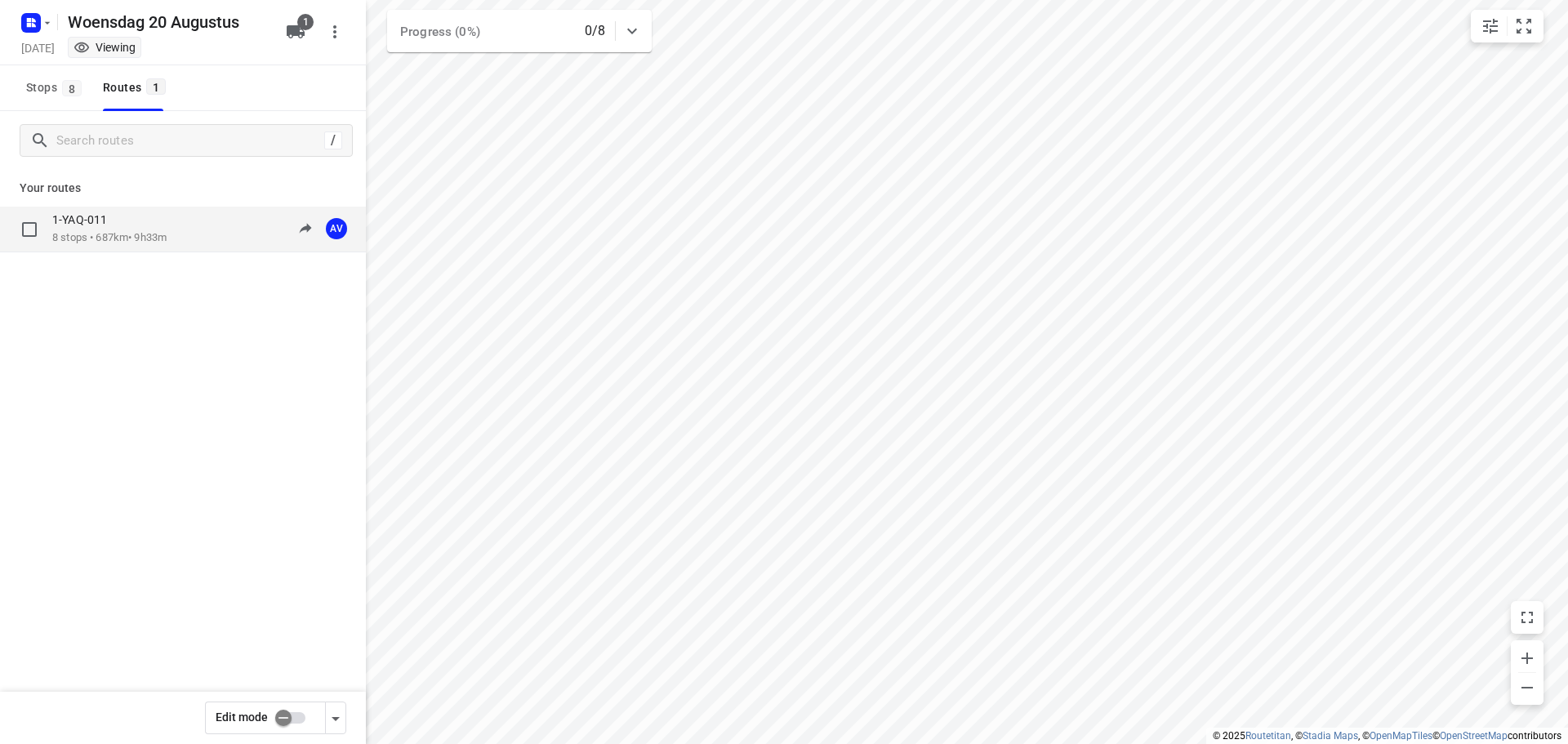
click at [167, 223] on div "1-YAQ-011" at bounding box center [109, 220] width 114 height 18
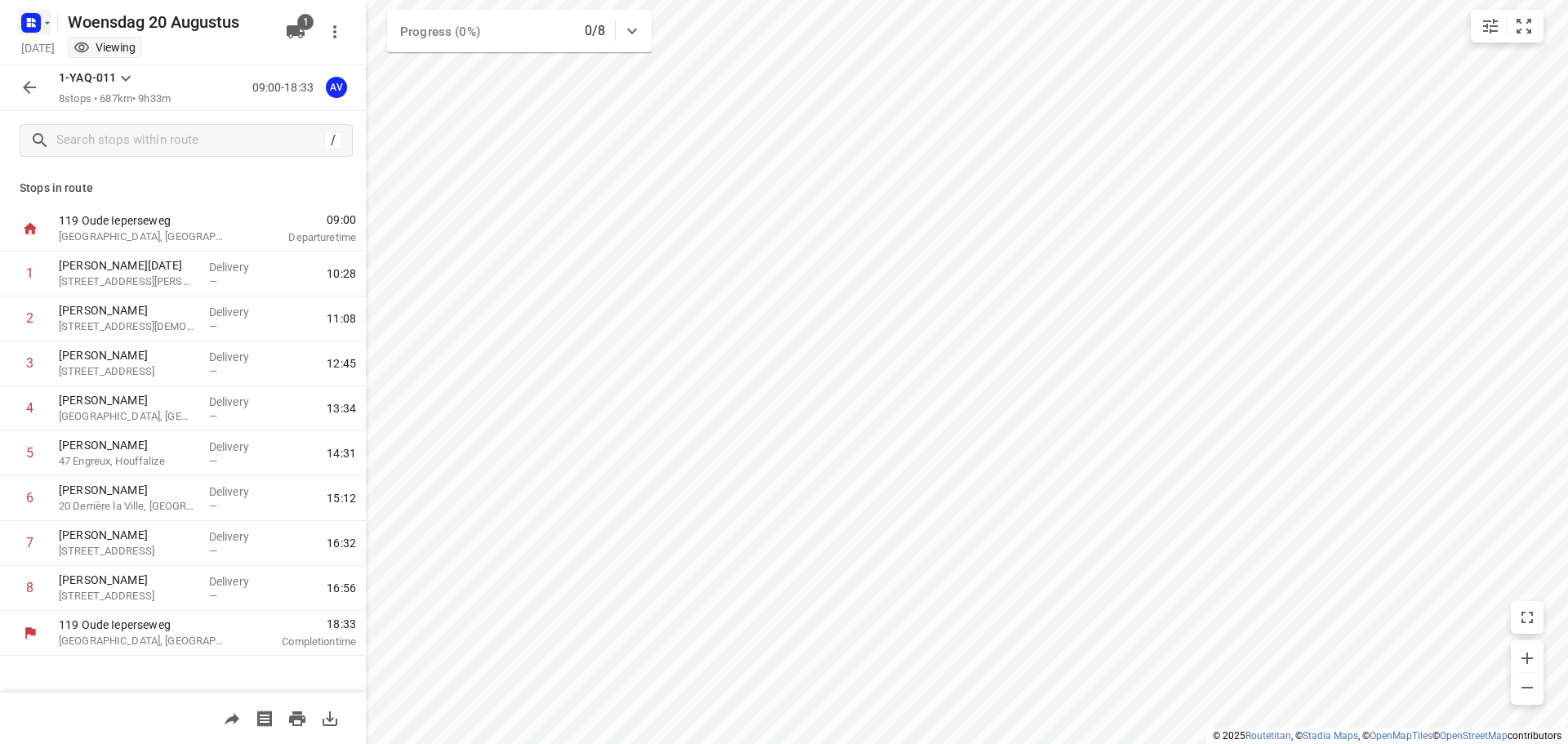
click at [37, 27] on rect "button" at bounding box center [31, 22] width 19 height 19
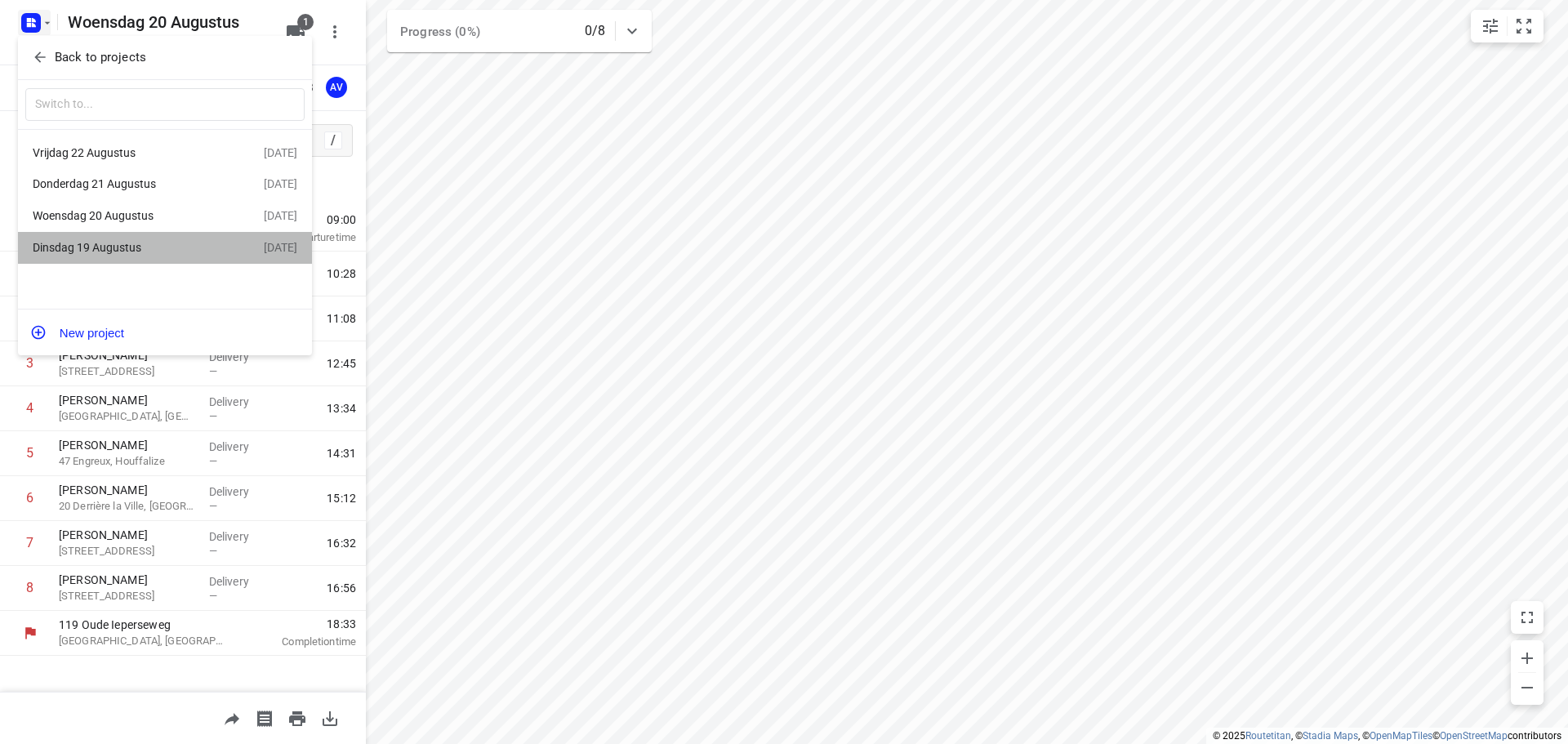
click at [133, 253] on div "Dinsdag 19 Augustus" at bounding box center [127, 247] width 188 height 13
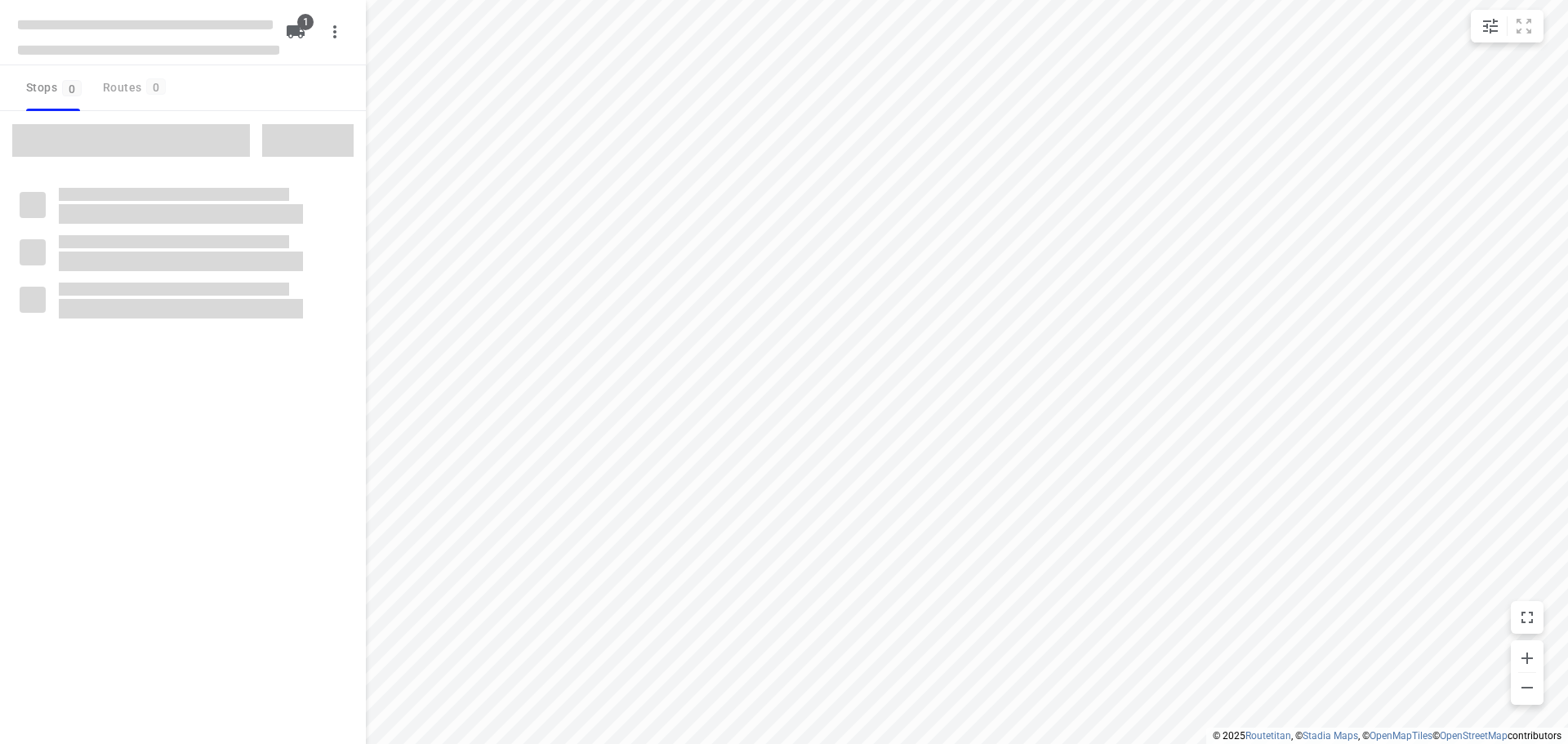
type input "distance"
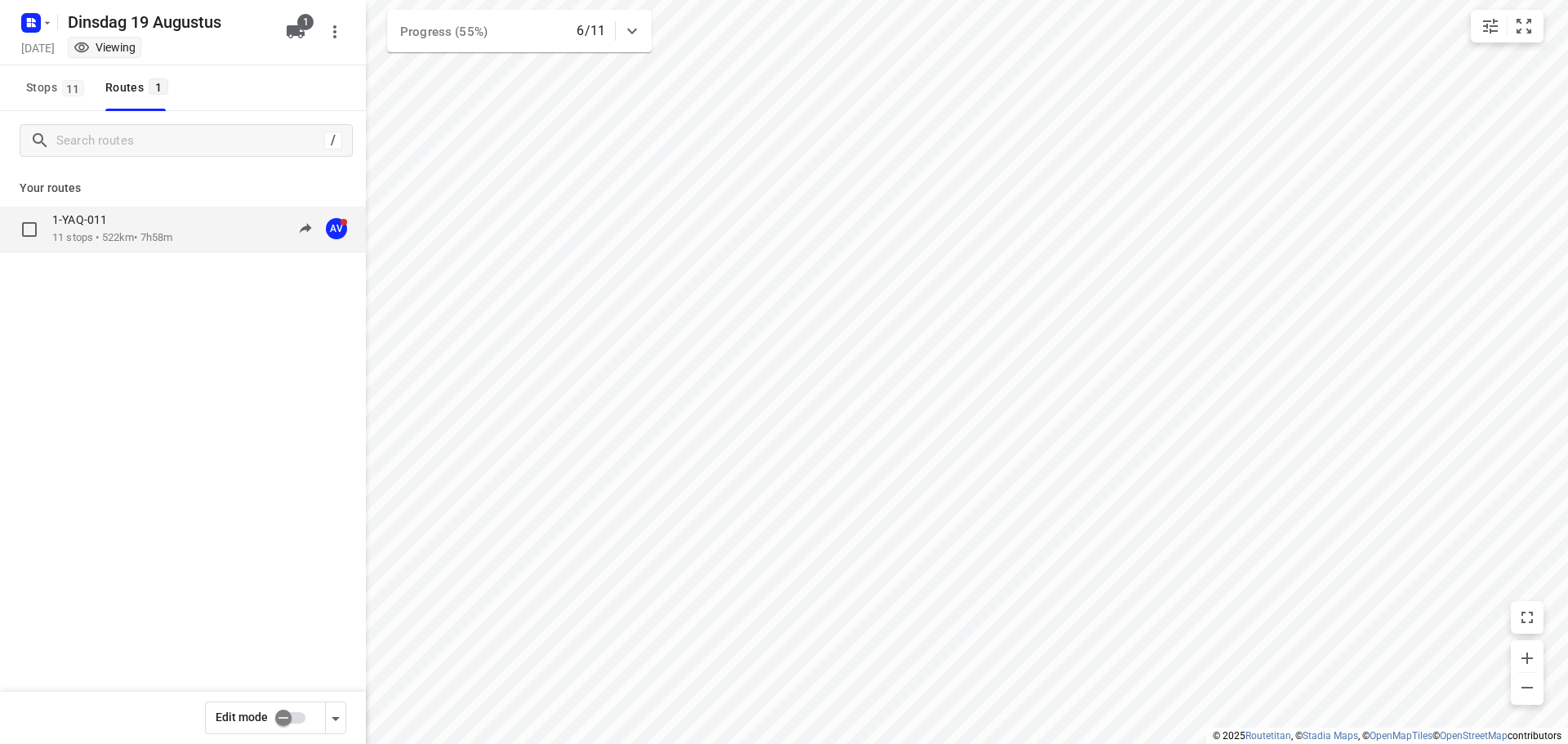
click at [172, 229] on div "1-YAQ-011" at bounding box center [113, 220] width 120 height 18
